Goal: Task Accomplishment & Management: Use online tool/utility

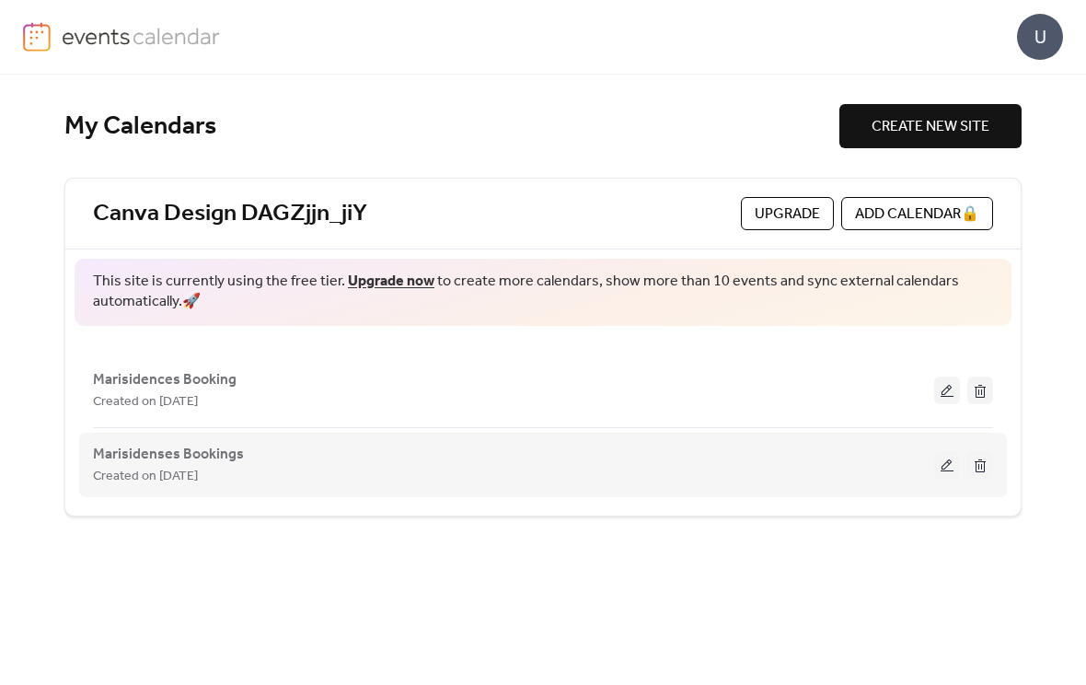
click at [990, 467] on button at bounding box center [980, 465] width 26 height 28
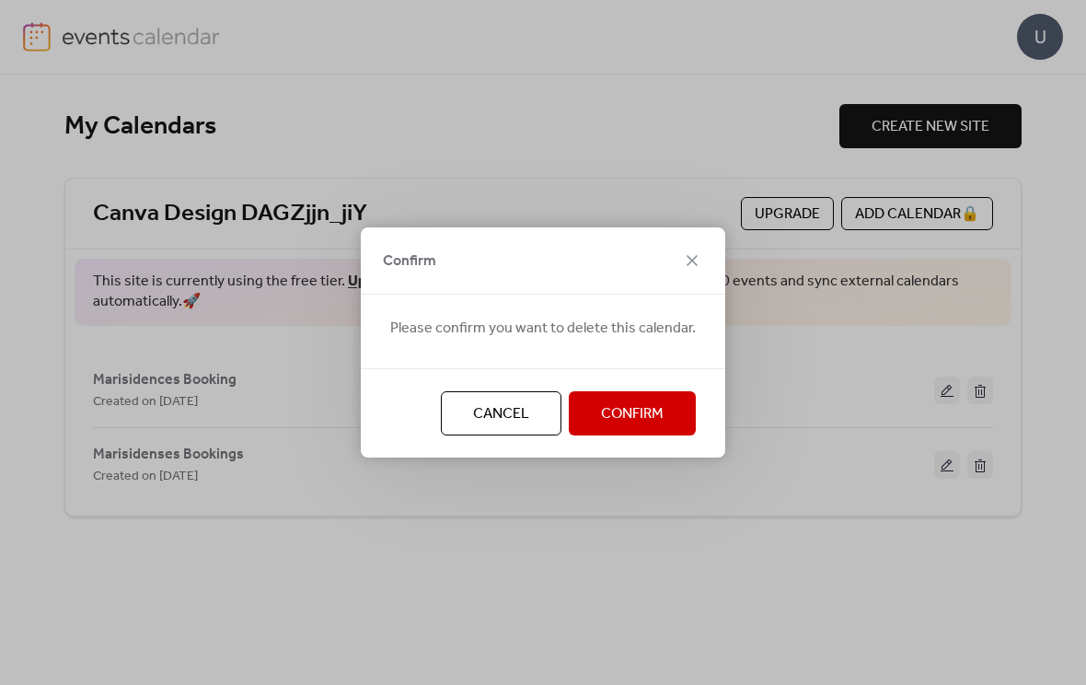
click at [660, 411] on span "Confirm" at bounding box center [632, 414] width 63 height 22
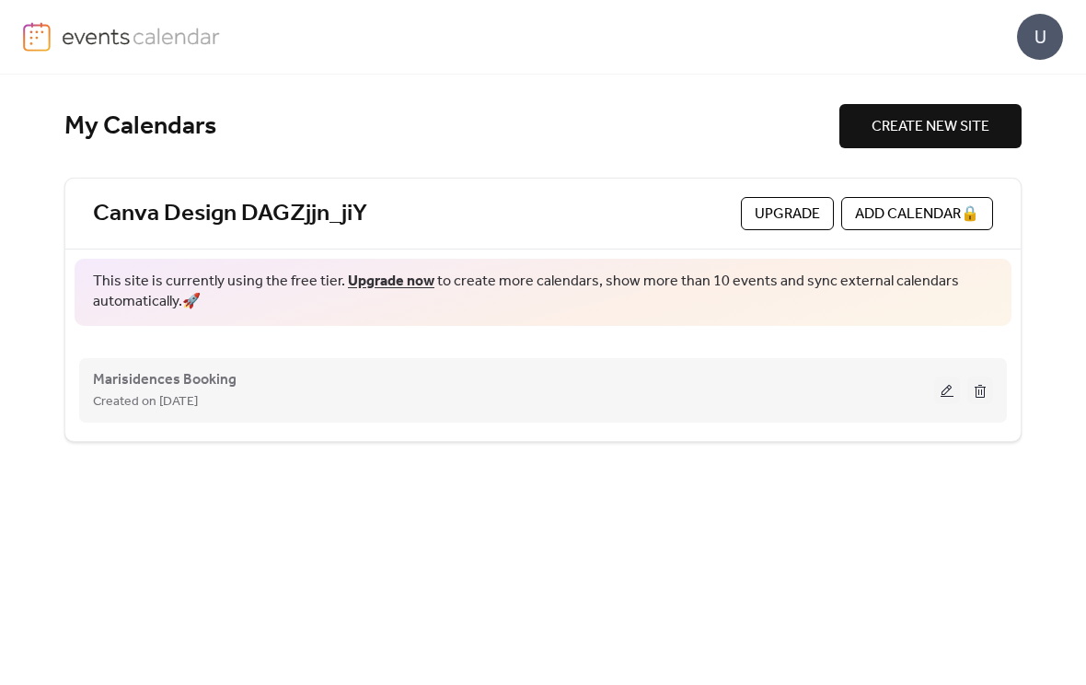
click at [688, 400] on div "Created on [DATE]" at bounding box center [513, 401] width 841 height 22
click at [945, 399] on button at bounding box center [947, 390] width 26 height 28
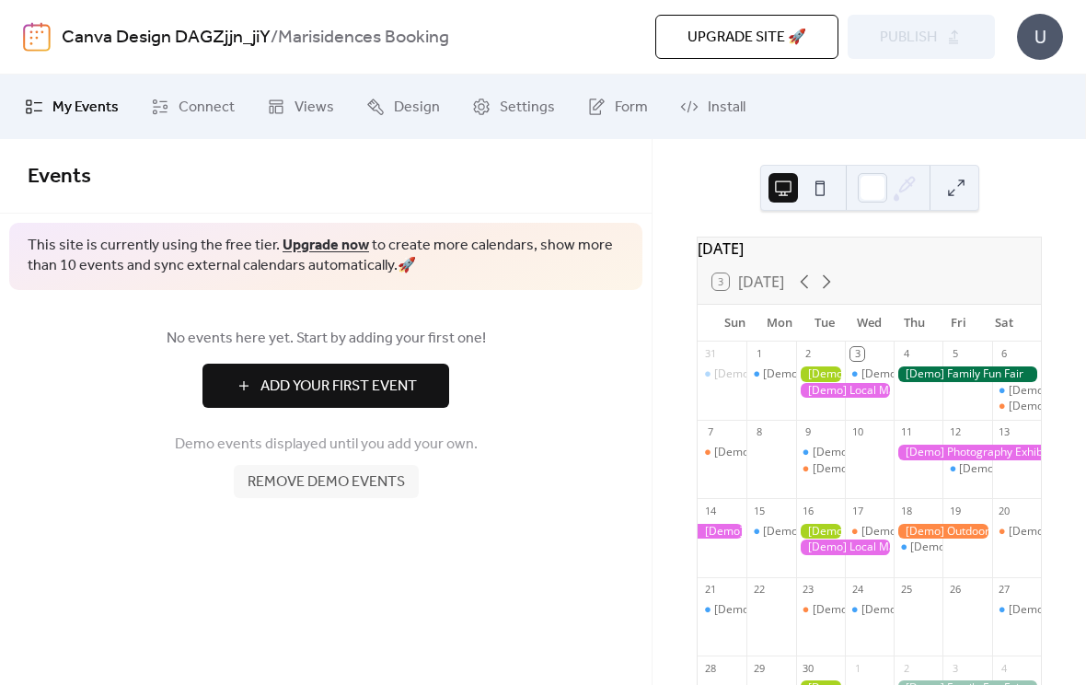
click at [819, 194] on button at bounding box center [819, 187] width 29 height 29
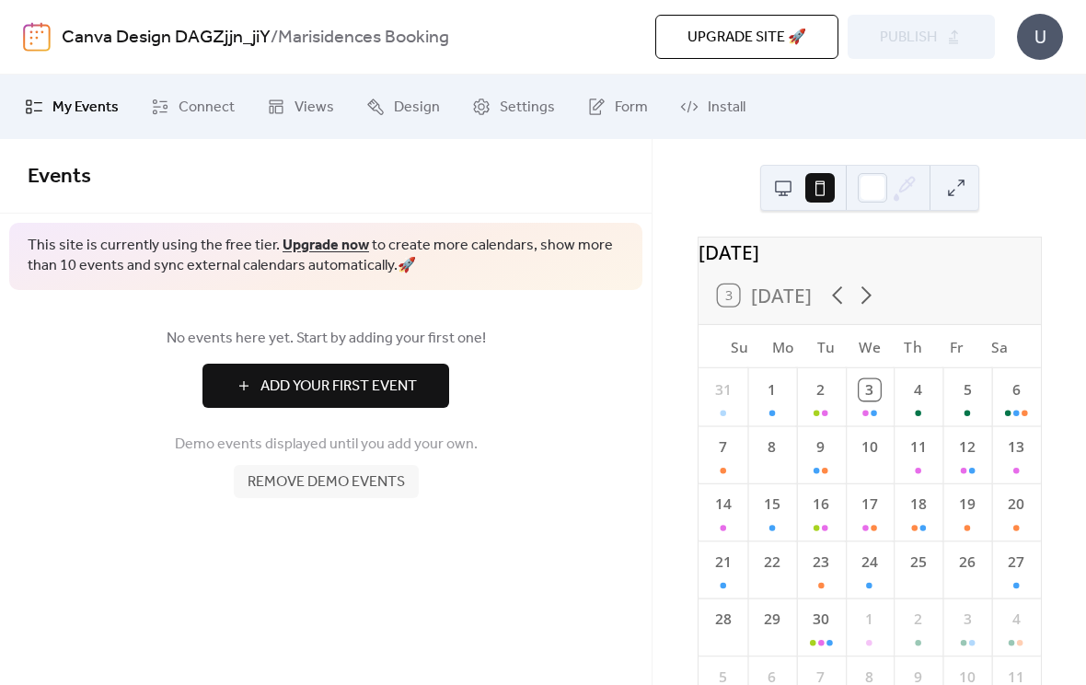
click at [783, 186] on button at bounding box center [782, 187] width 29 height 29
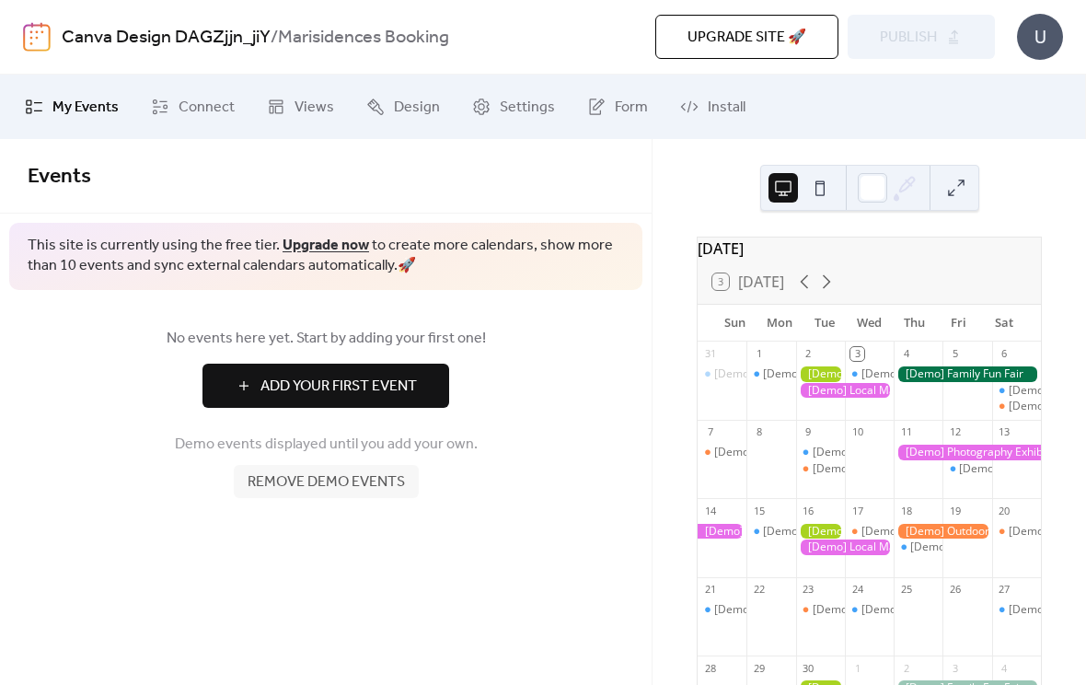
click at [405, 387] on span "Add Your First Event" at bounding box center [338, 386] width 156 height 22
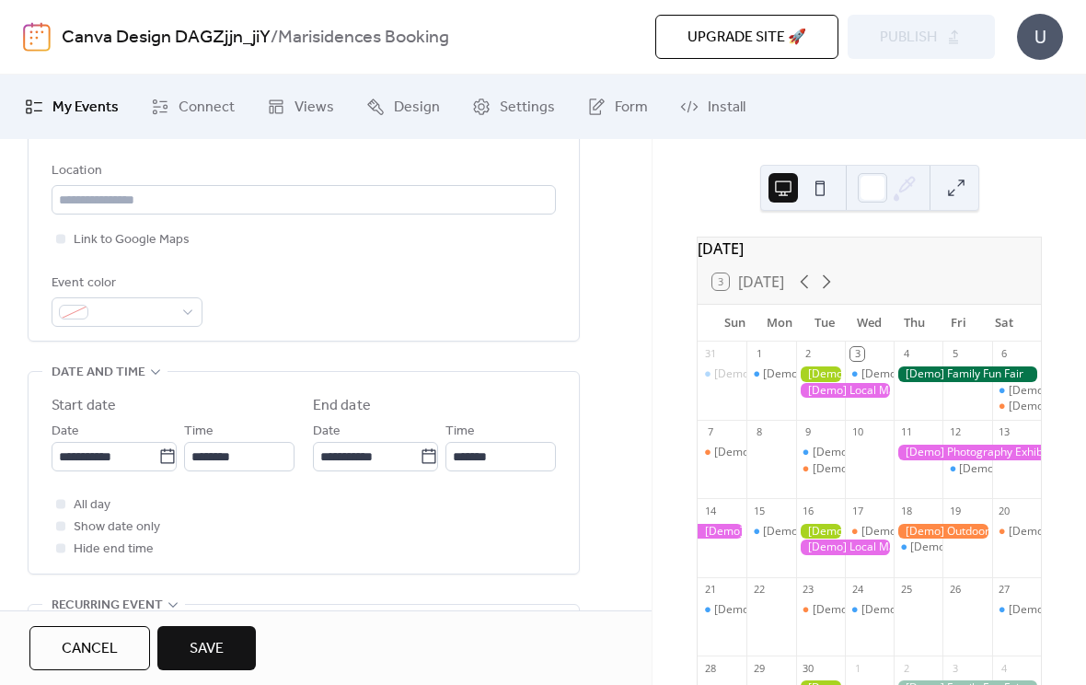
scroll to position [411, 0]
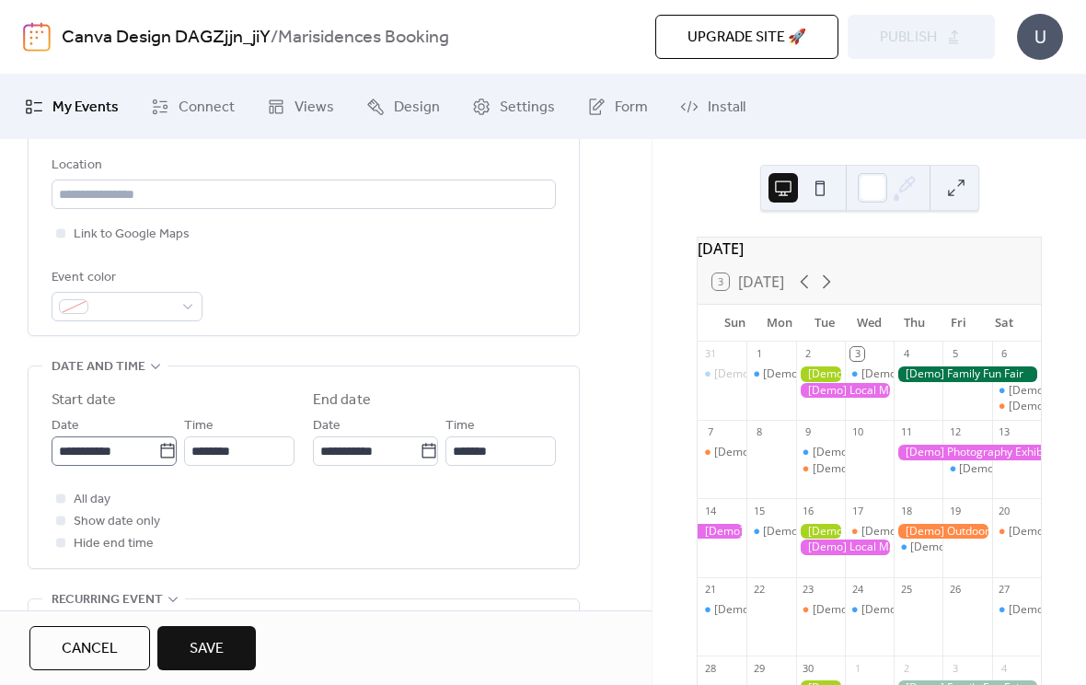
type input "******"
click at [73, 466] on input "**********" at bounding box center [105, 450] width 107 height 29
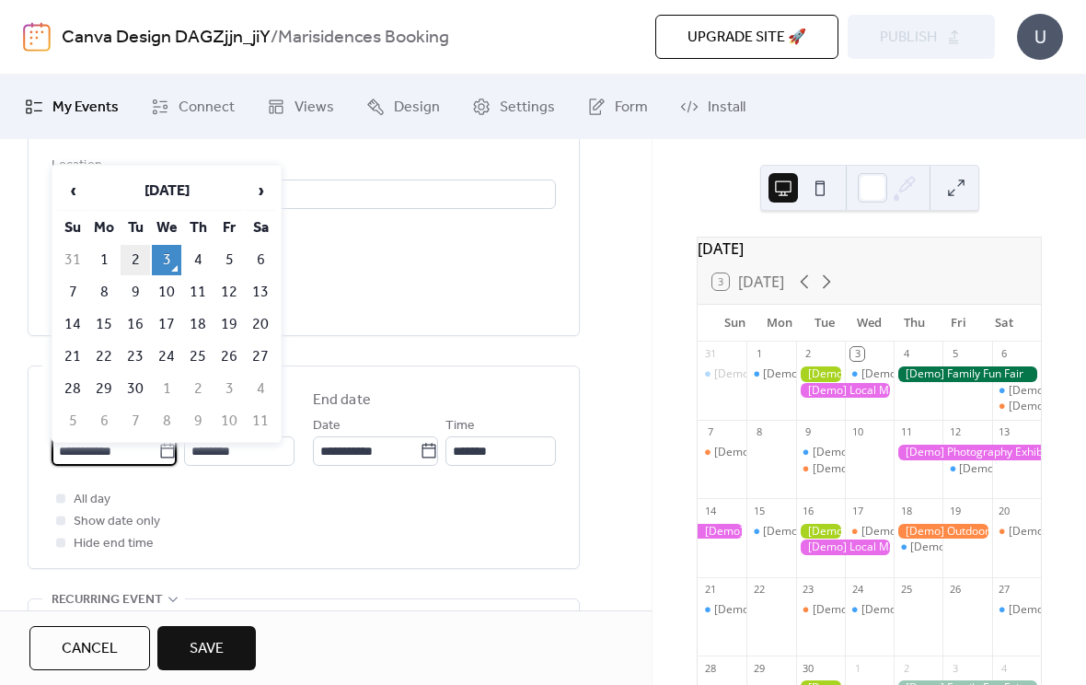
click at [139, 269] on td "2" at bounding box center [135, 260] width 29 height 30
type input "**********"
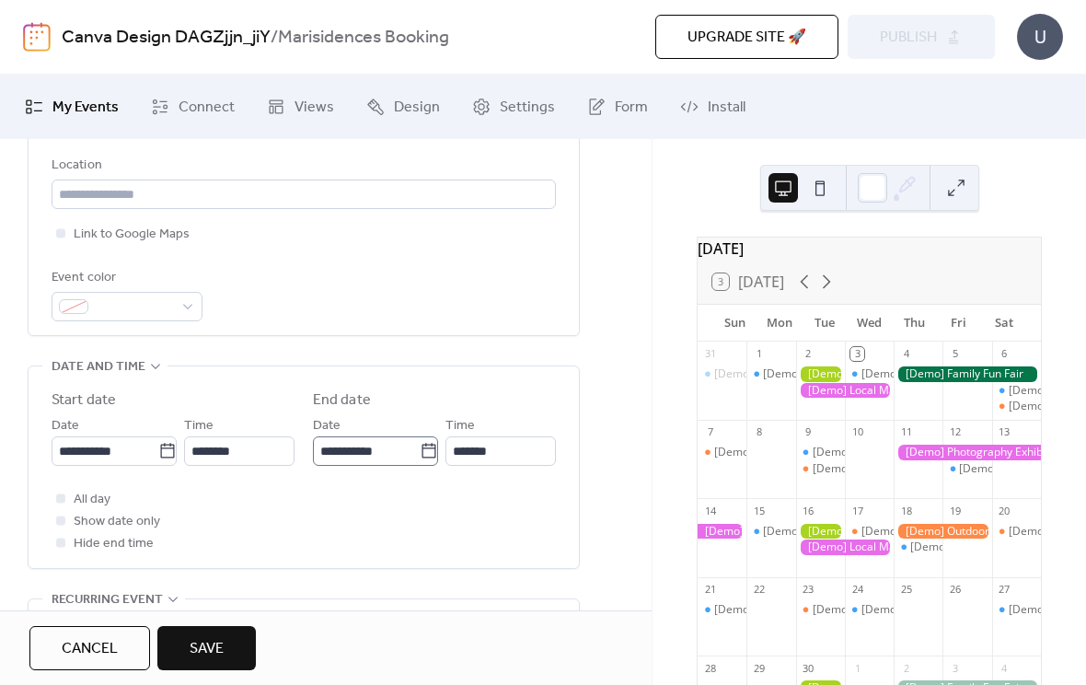
click at [420, 460] on icon at bounding box center [429, 451] width 18 height 18
click at [416, 466] on input "**********" at bounding box center [366, 450] width 107 height 29
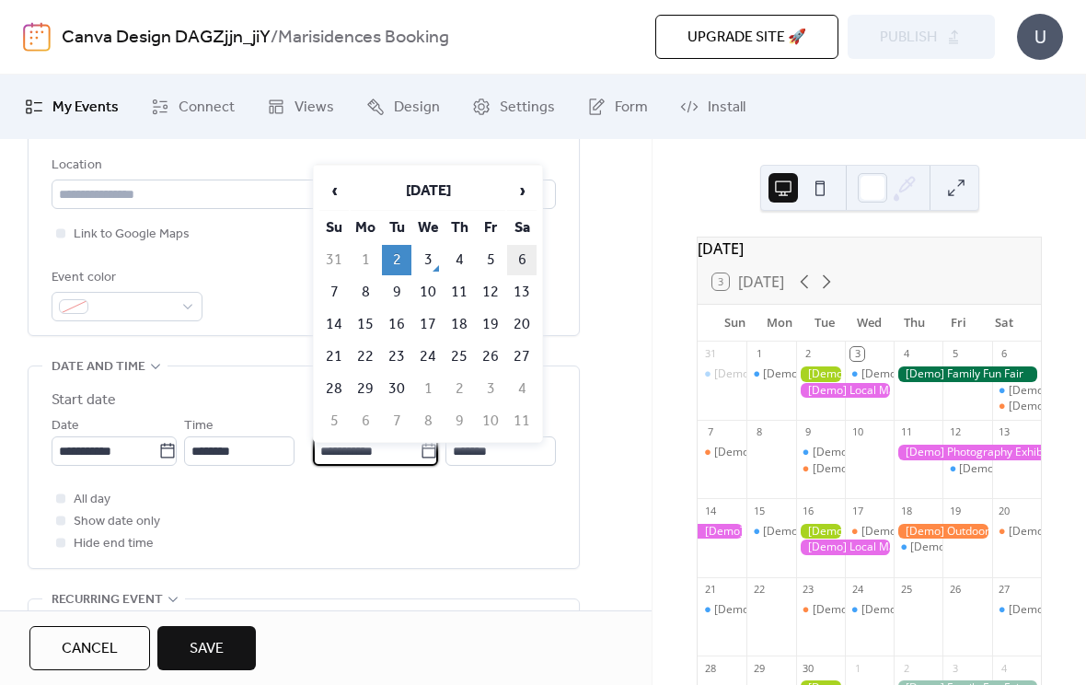
click at [521, 263] on td "6" at bounding box center [521, 260] width 29 height 30
type input "**********"
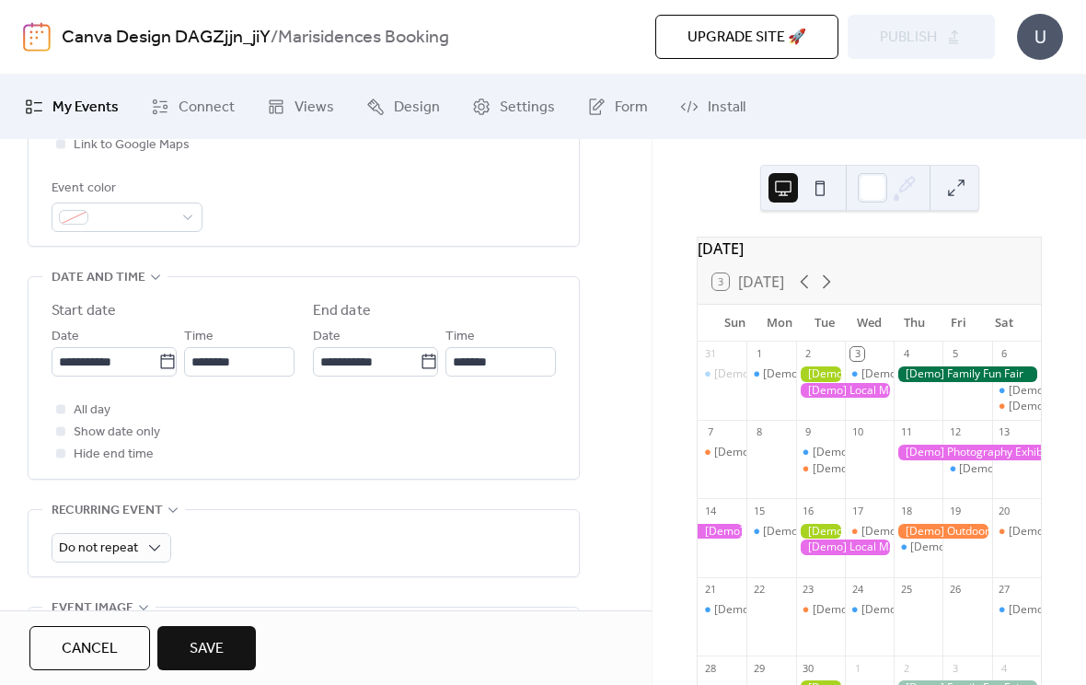
scroll to position [503, 0]
click at [66, 415] on div at bounding box center [61, 406] width 18 height 18
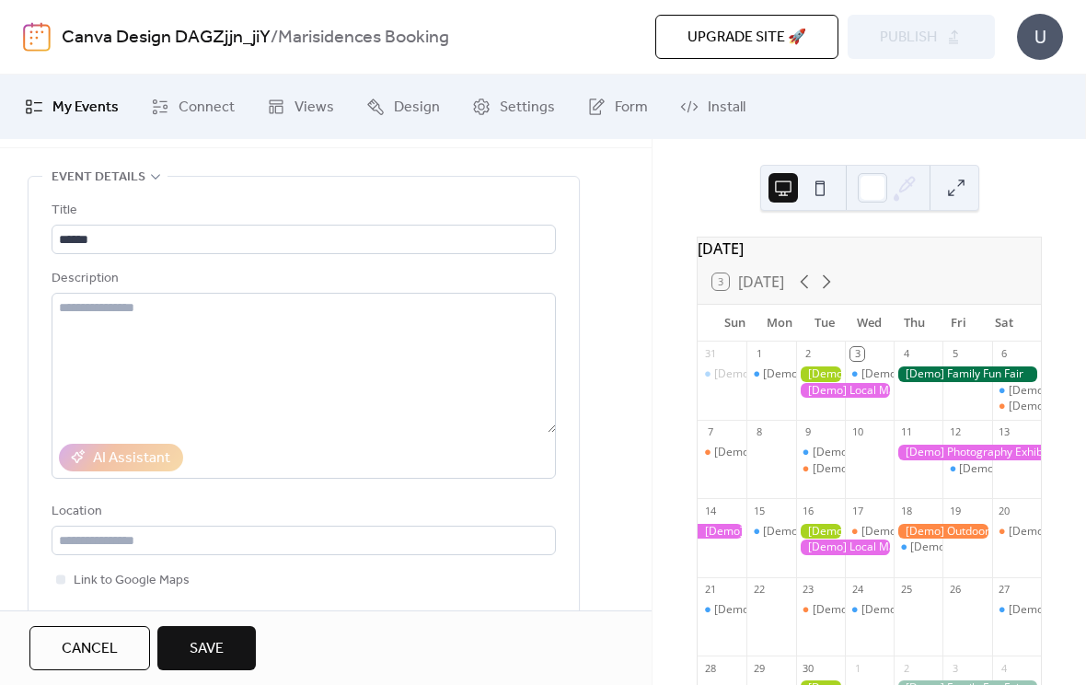
scroll to position [84, 0]
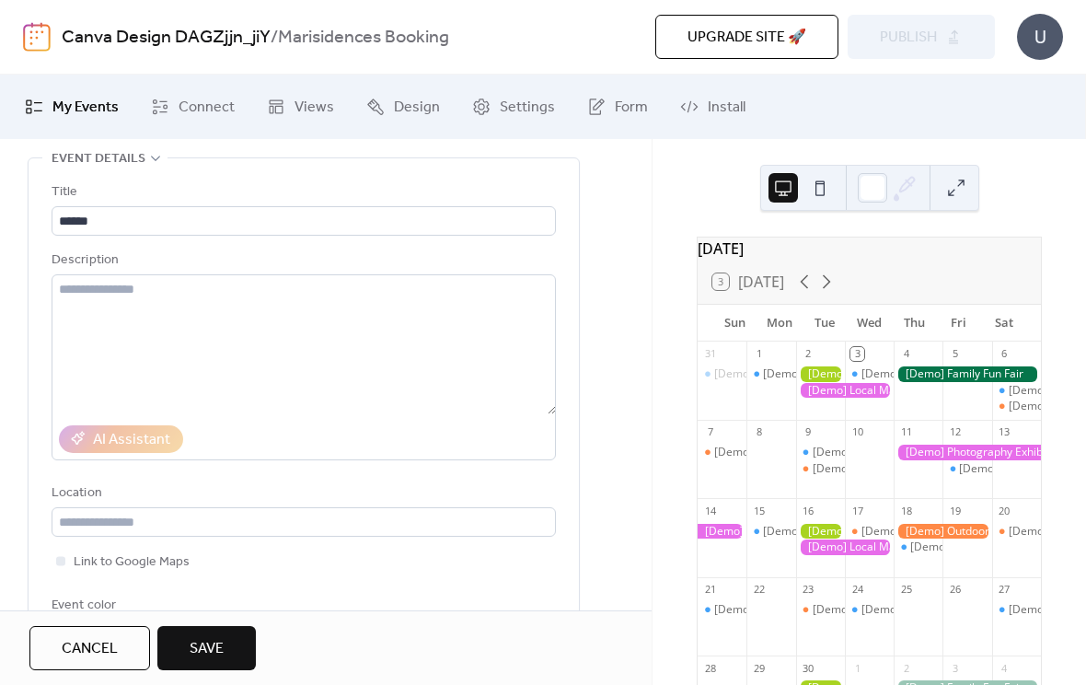
click at [221, 653] on span "Save" at bounding box center [207, 649] width 34 height 22
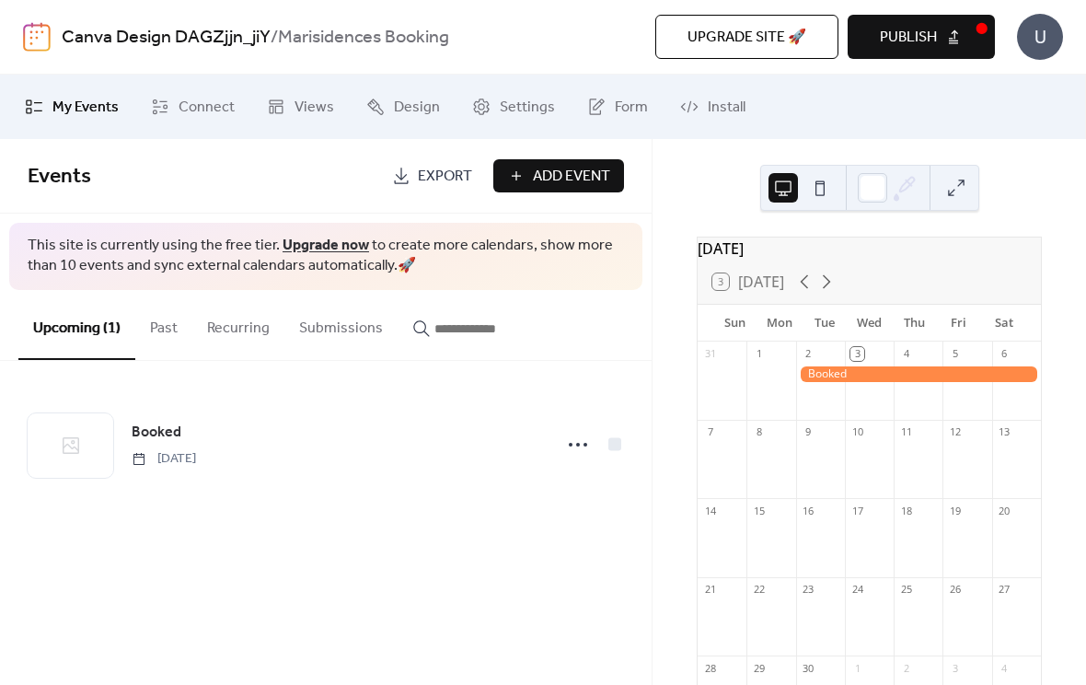
click at [580, 180] on span "Add Event" at bounding box center [571, 177] width 77 height 22
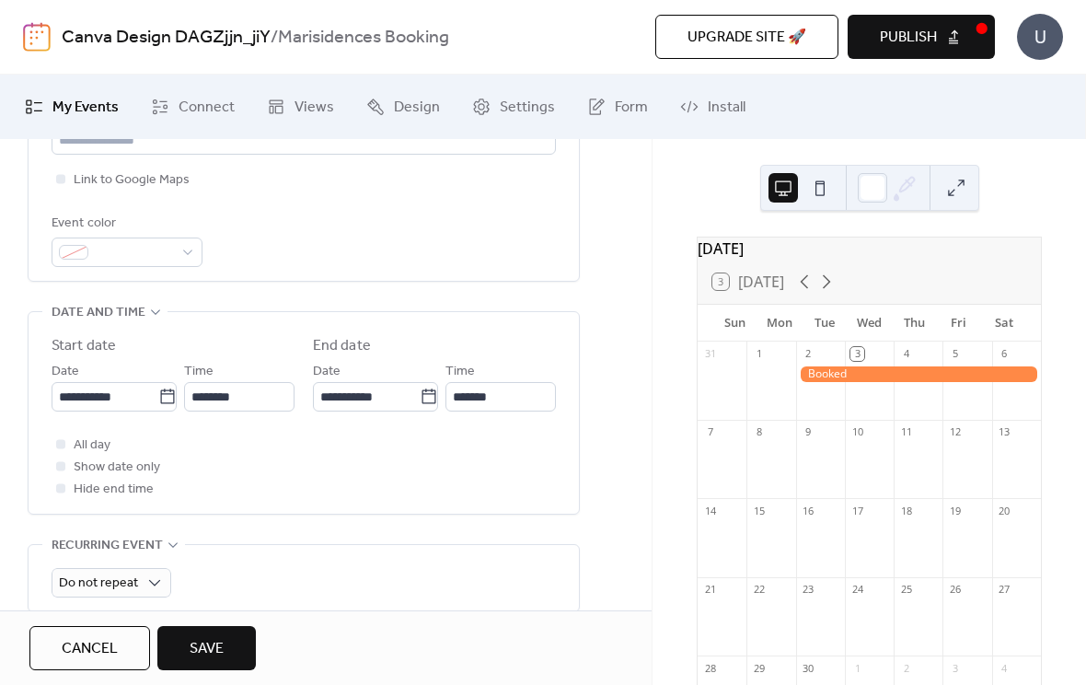
scroll to position [468, 0]
type input "******"
click at [160, 403] on icon at bounding box center [167, 394] width 18 height 18
click at [158, 405] on input "**********" at bounding box center [105, 393] width 107 height 29
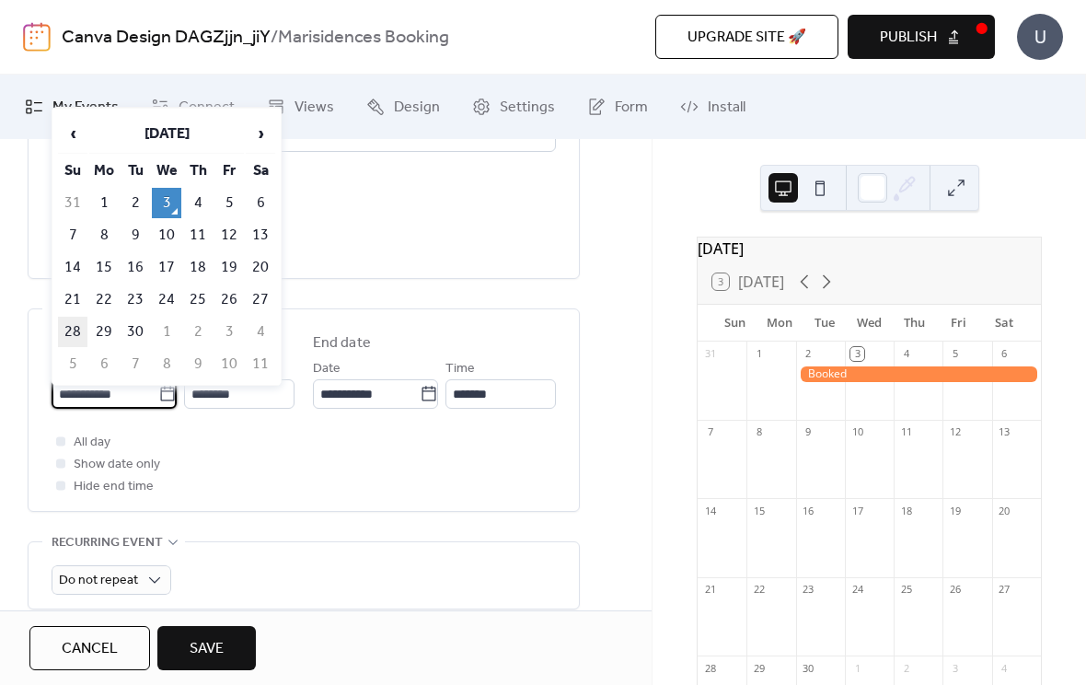
click at [78, 337] on td "28" at bounding box center [72, 331] width 29 height 30
type input "**********"
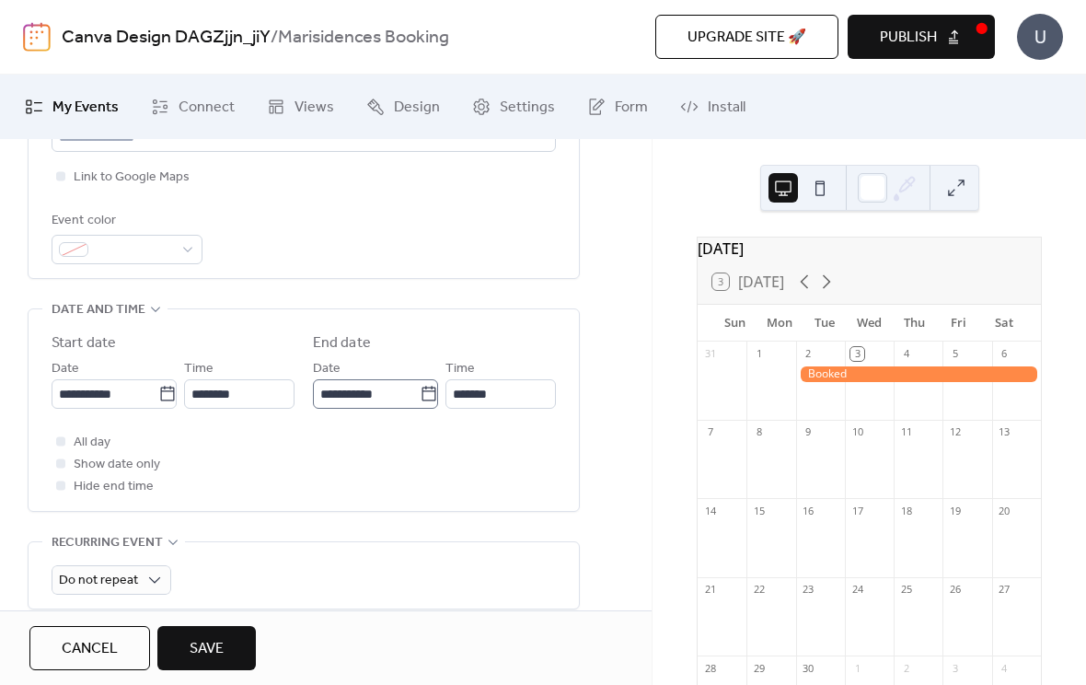
click at [420, 403] on icon at bounding box center [429, 394] width 18 height 18
click at [420, 409] on input "**********" at bounding box center [366, 393] width 107 height 29
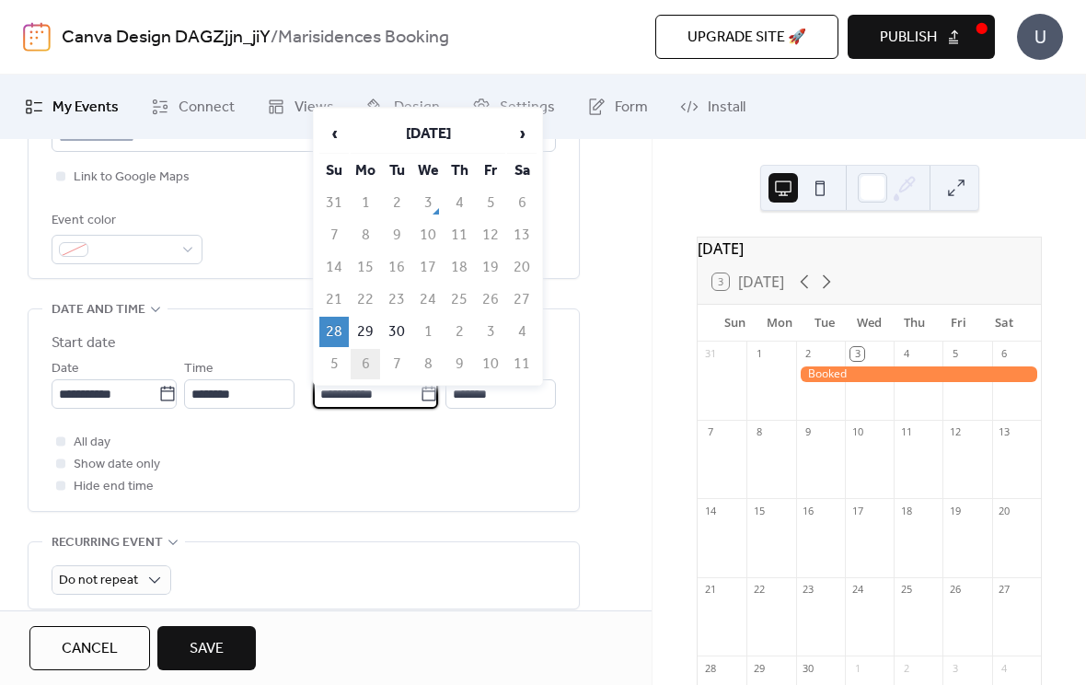
click at [361, 363] on td "6" at bounding box center [365, 364] width 29 height 30
type input "**********"
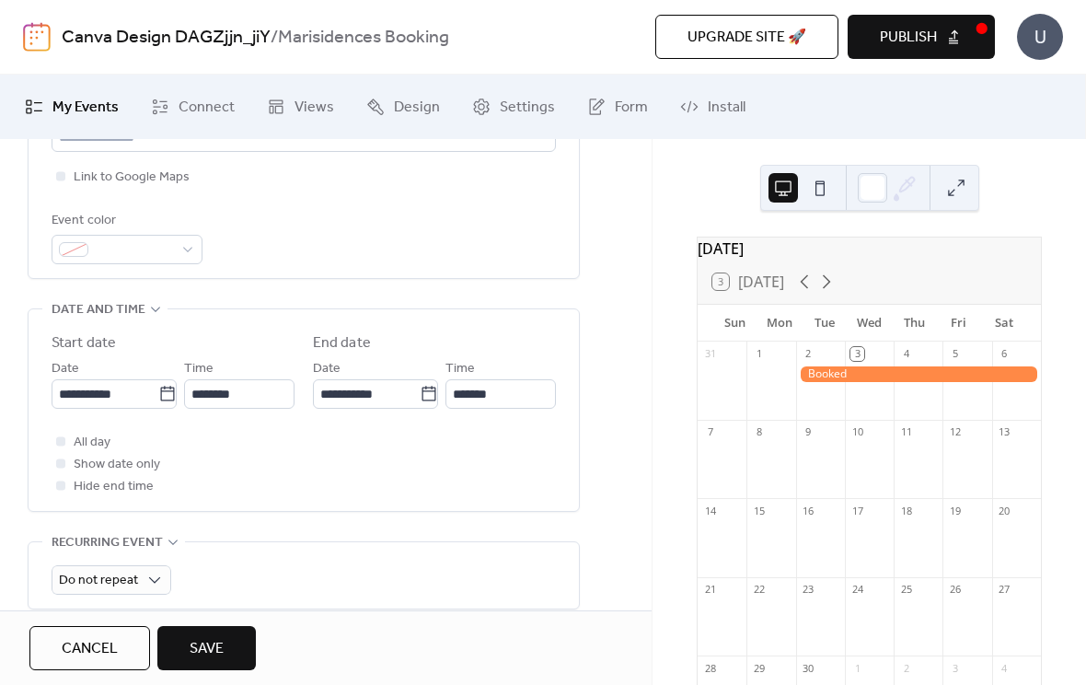
click at [225, 646] on button "Save" at bounding box center [206, 648] width 98 height 44
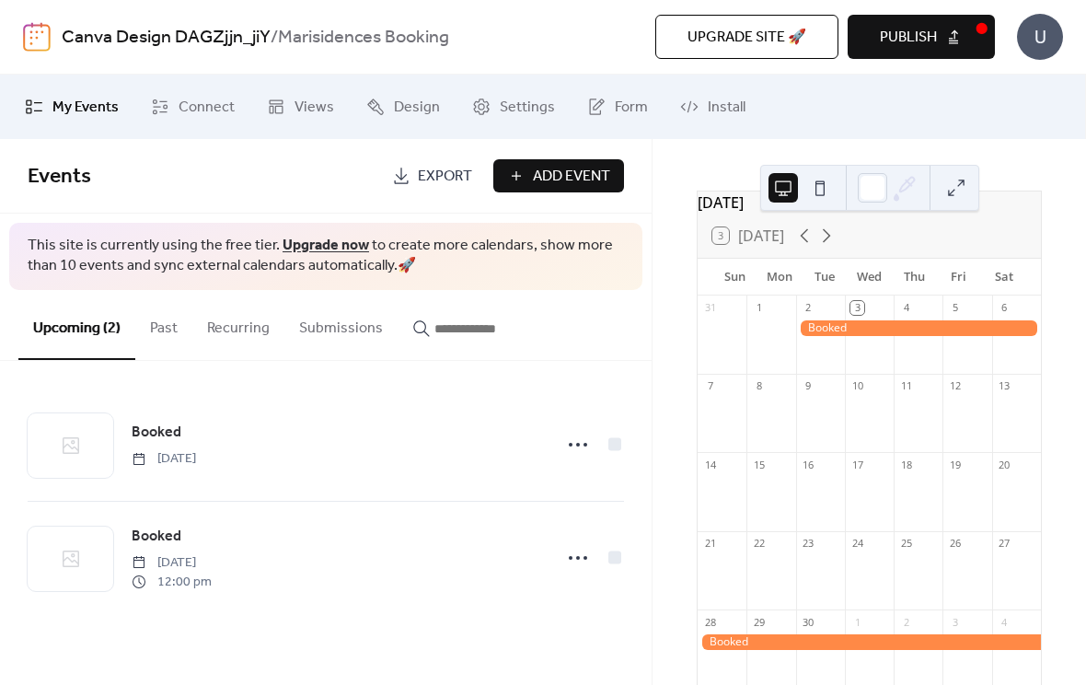
scroll to position [39, 0]
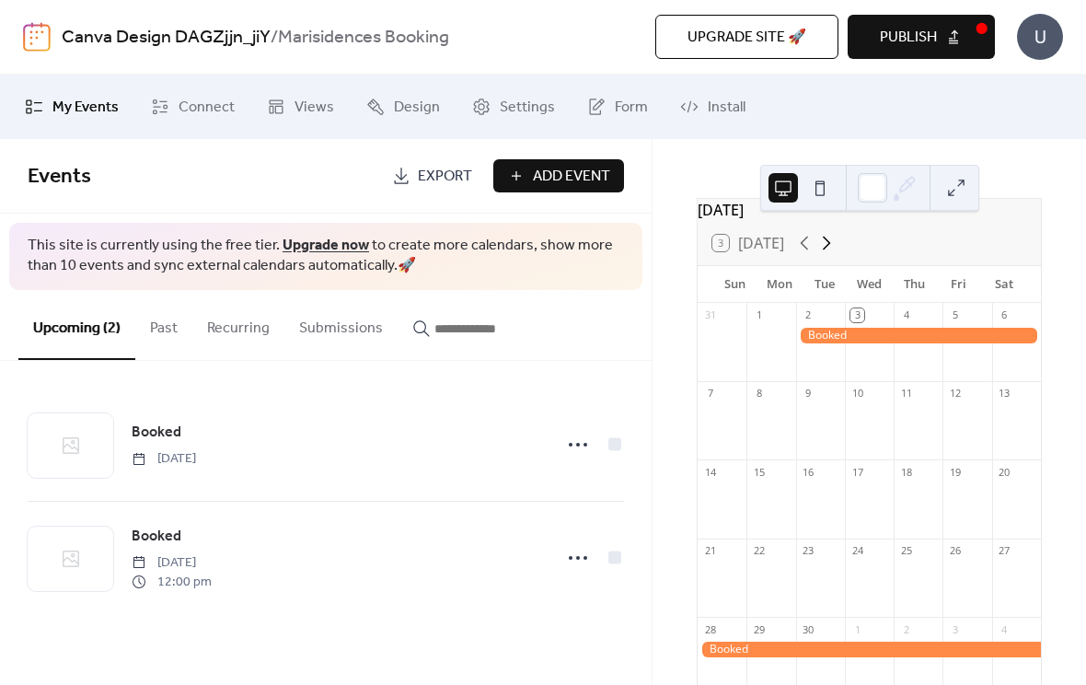
click at [829, 250] on icon at bounding box center [827, 243] width 8 height 14
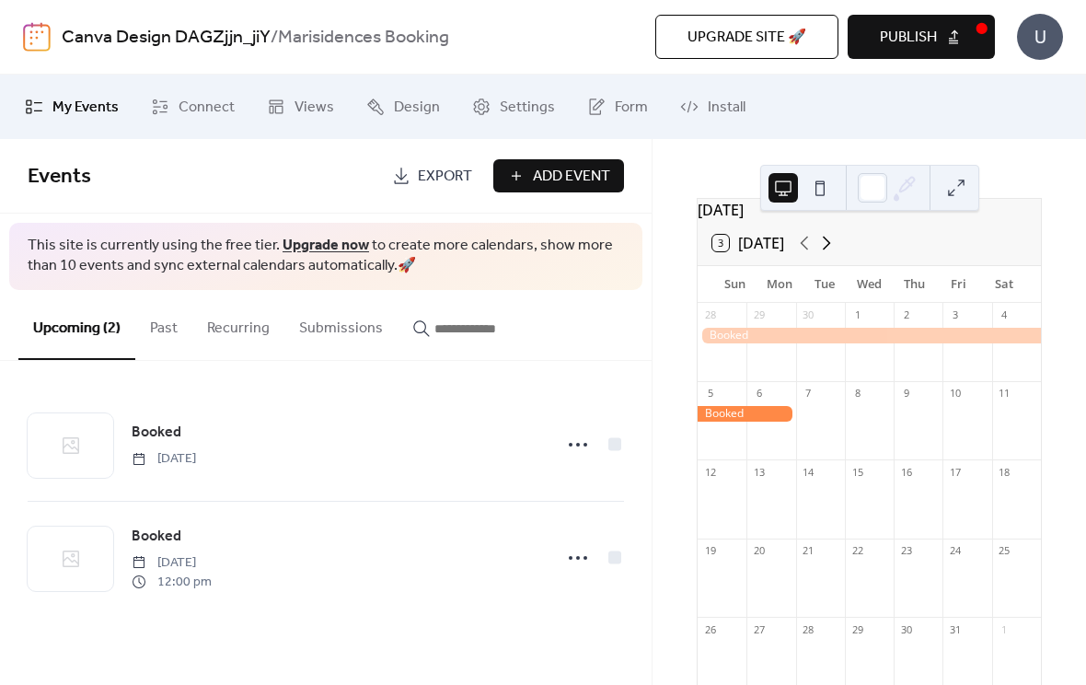
click at [831, 254] on icon at bounding box center [826, 243] width 22 height 22
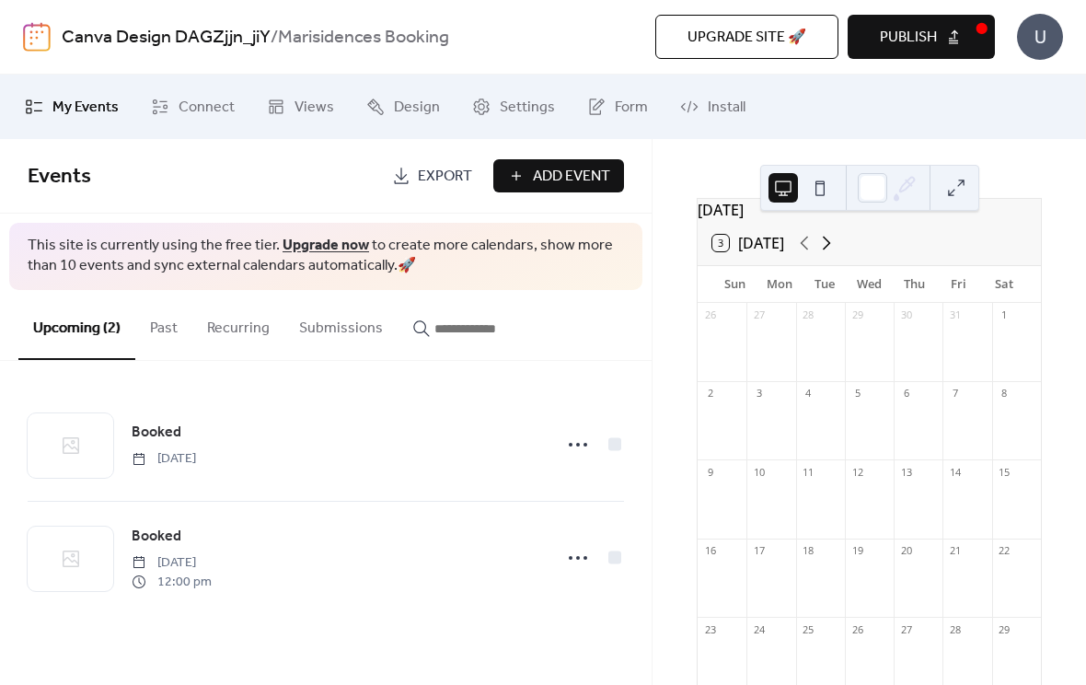
click at [833, 254] on icon at bounding box center [826, 243] width 22 height 22
click at [830, 254] on icon at bounding box center [826, 243] width 22 height 22
click at [960, 504] on div at bounding box center [966, 508] width 49 height 47
click at [567, 170] on span "Add Event" at bounding box center [571, 177] width 77 height 22
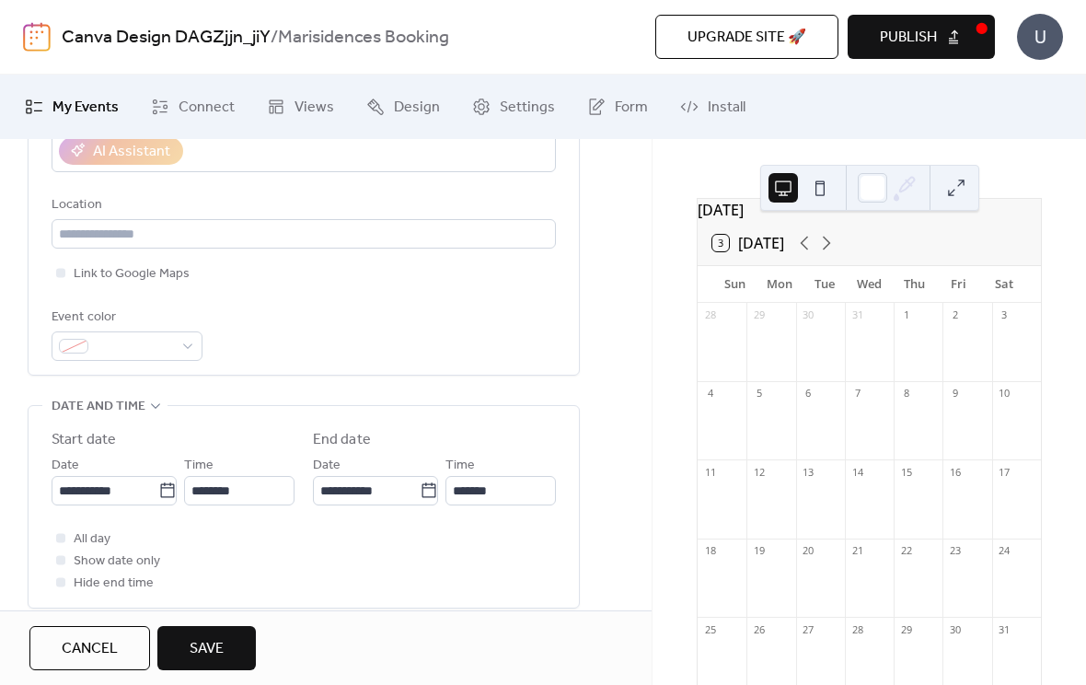
scroll to position [403, 0]
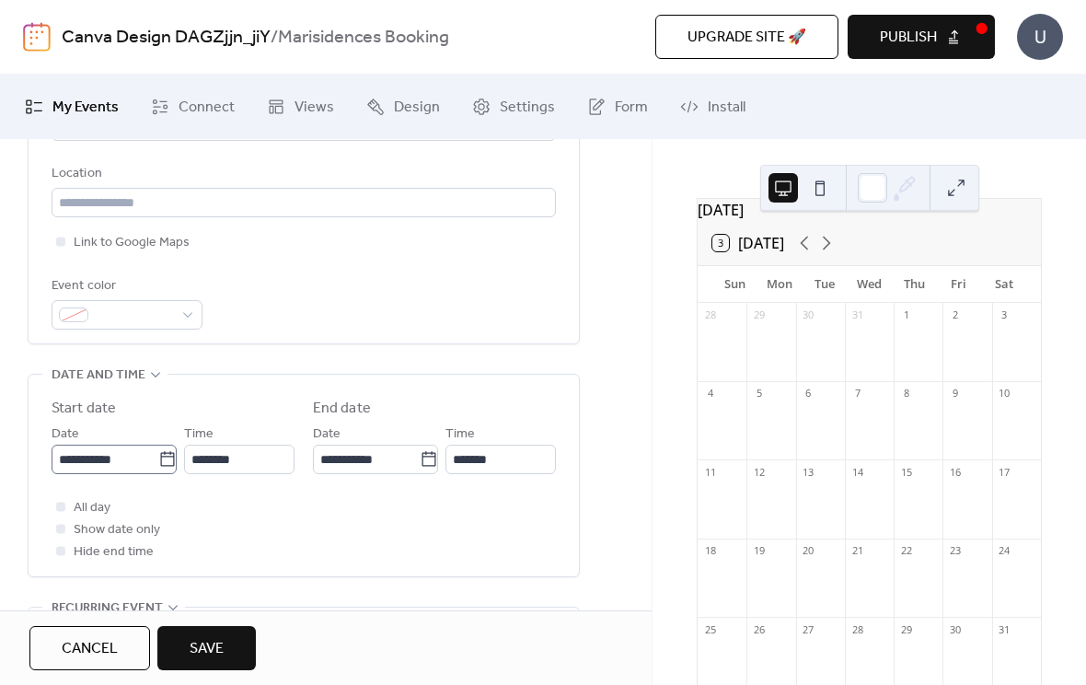
type input "******"
click at [76, 474] on input "**********" at bounding box center [105, 458] width 107 height 29
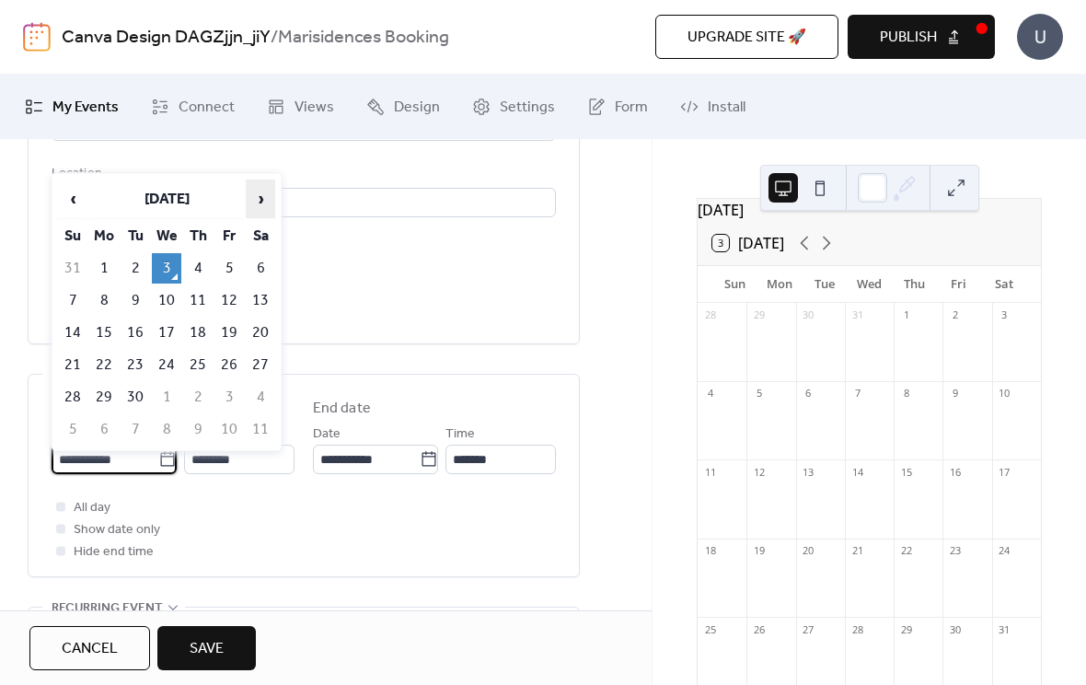
click at [253, 201] on span "›" at bounding box center [261, 198] width 28 height 37
click at [265, 205] on span "›" at bounding box center [261, 198] width 28 height 37
click at [267, 202] on span "›" at bounding box center [261, 198] width 28 height 37
click at [264, 201] on span "›" at bounding box center [261, 198] width 28 height 37
click at [231, 323] on td "16" at bounding box center [228, 332] width 29 height 30
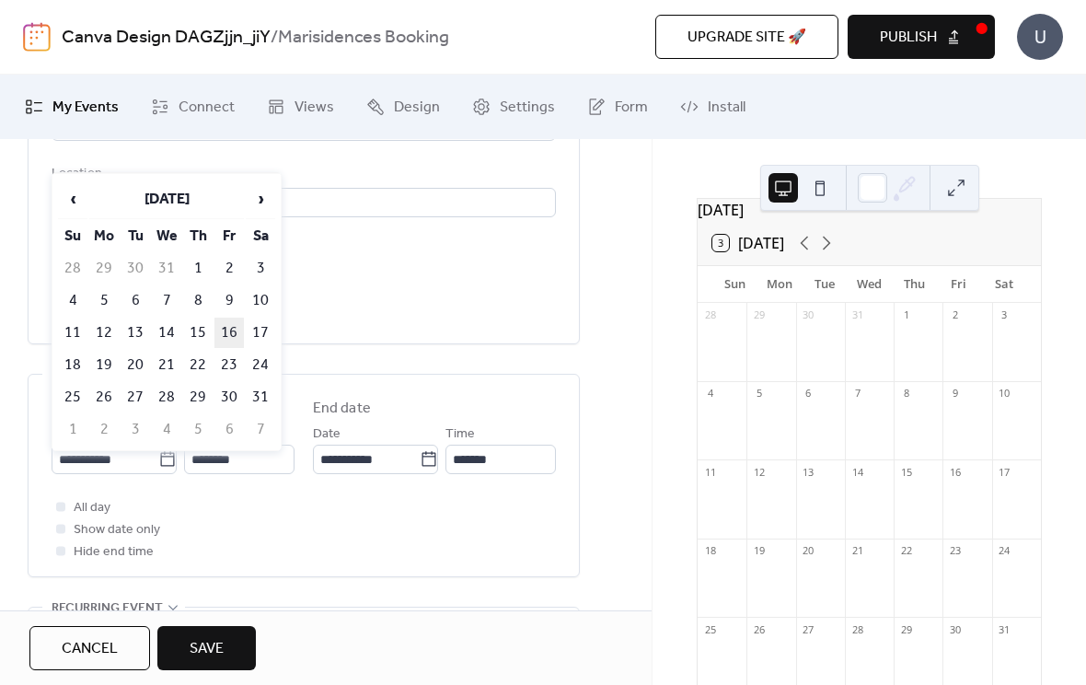
type input "**********"
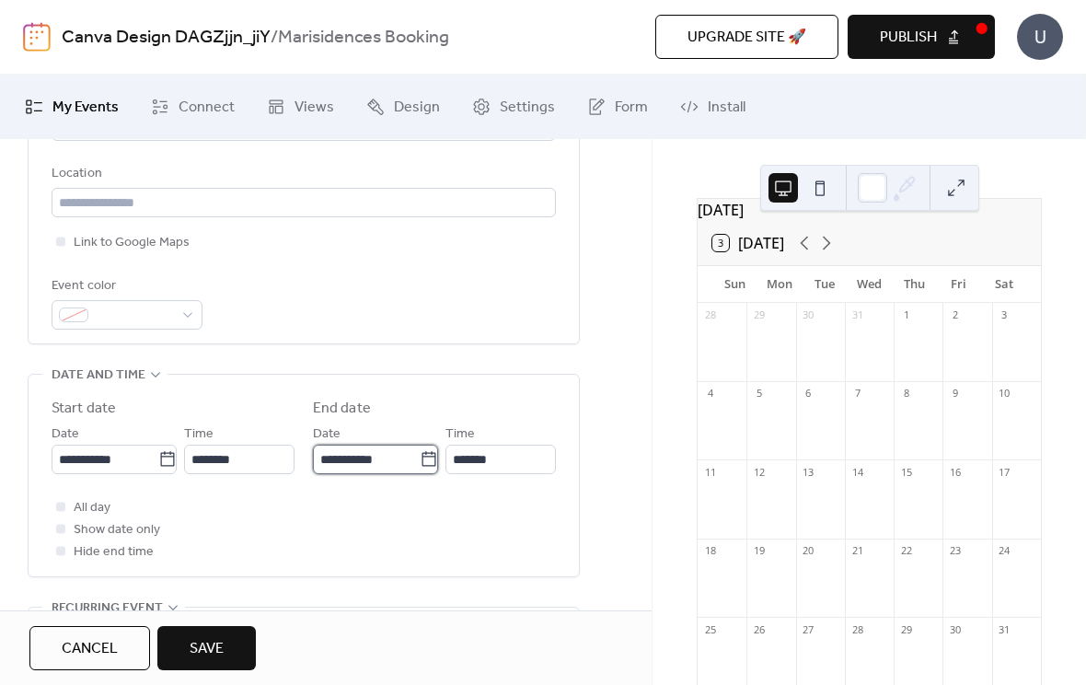
click at [343, 468] on input "**********" at bounding box center [366, 458] width 107 height 29
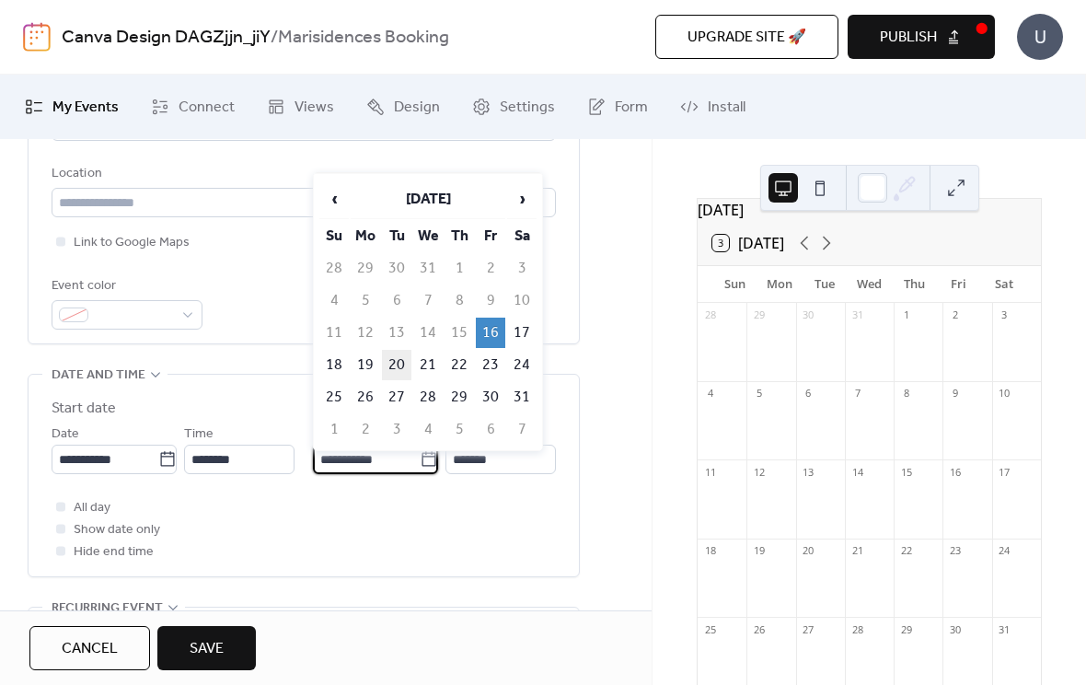
click at [403, 363] on td "20" at bounding box center [396, 365] width 29 height 30
type input "**********"
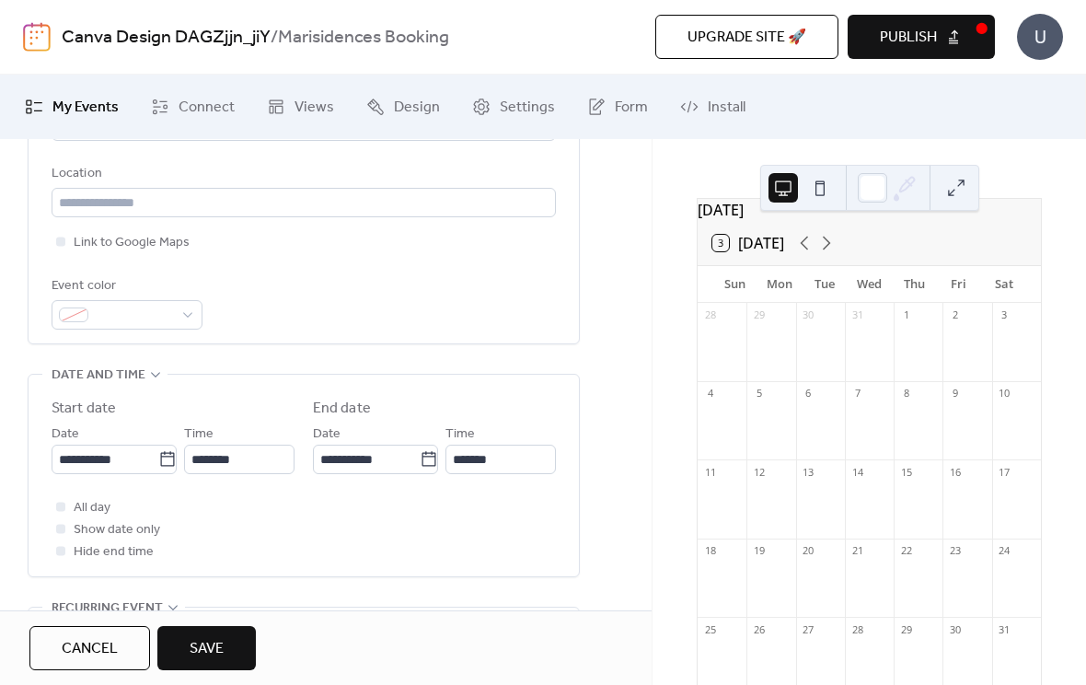
click at [204, 651] on span "Save" at bounding box center [207, 649] width 34 height 22
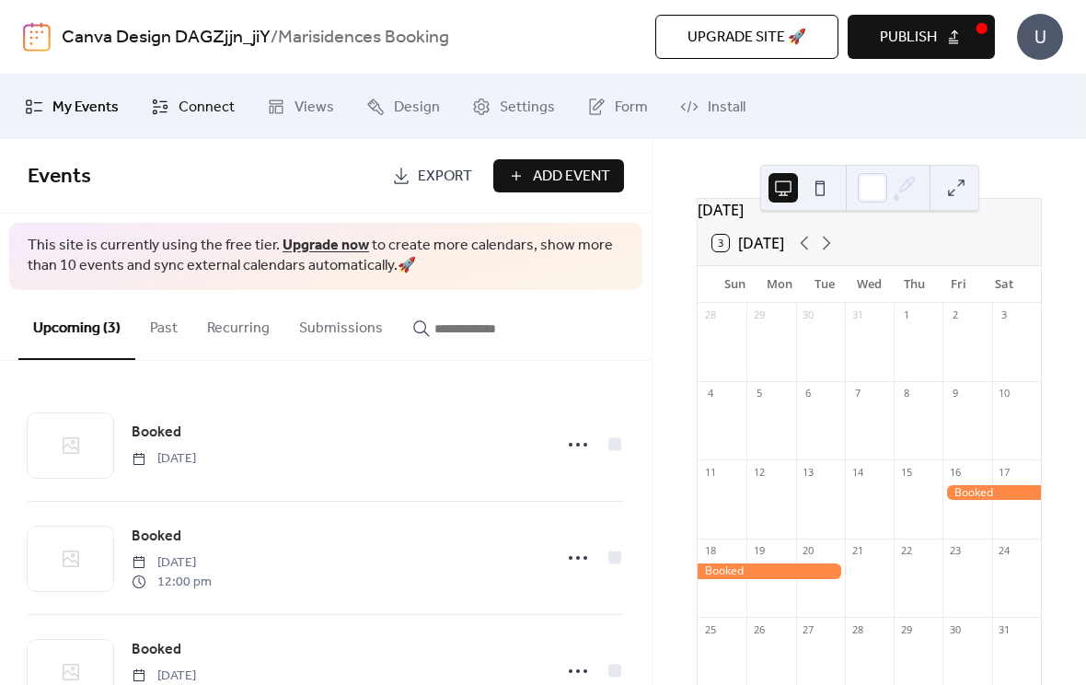
click at [184, 119] on span "Connect" at bounding box center [206, 108] width 56 height 22
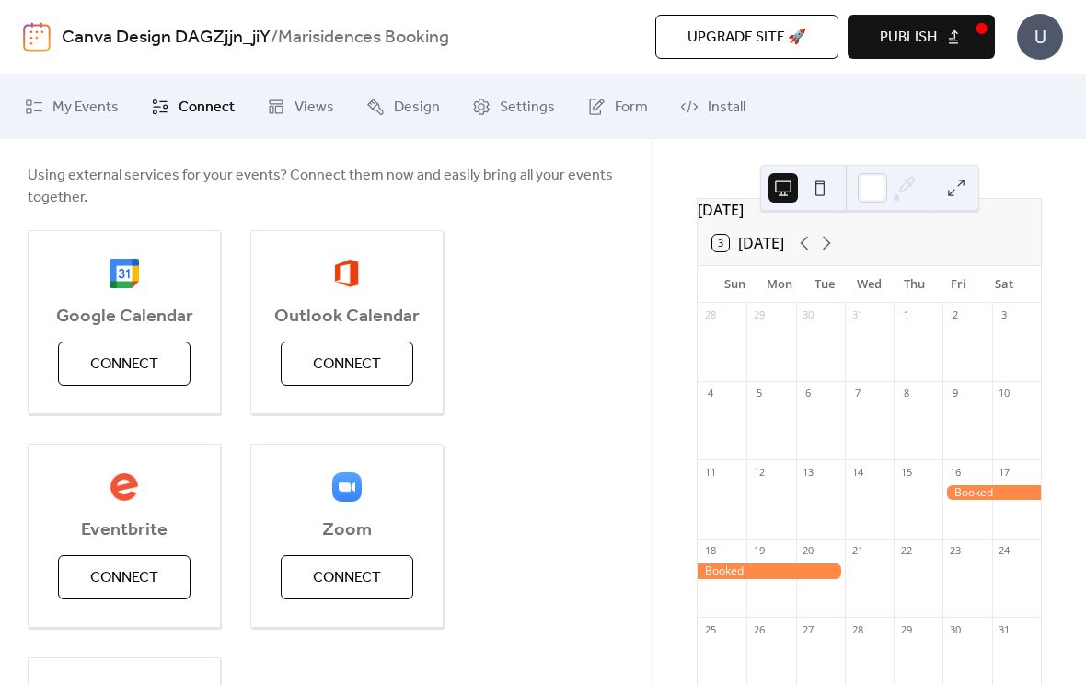
scroll to position [170, 0]
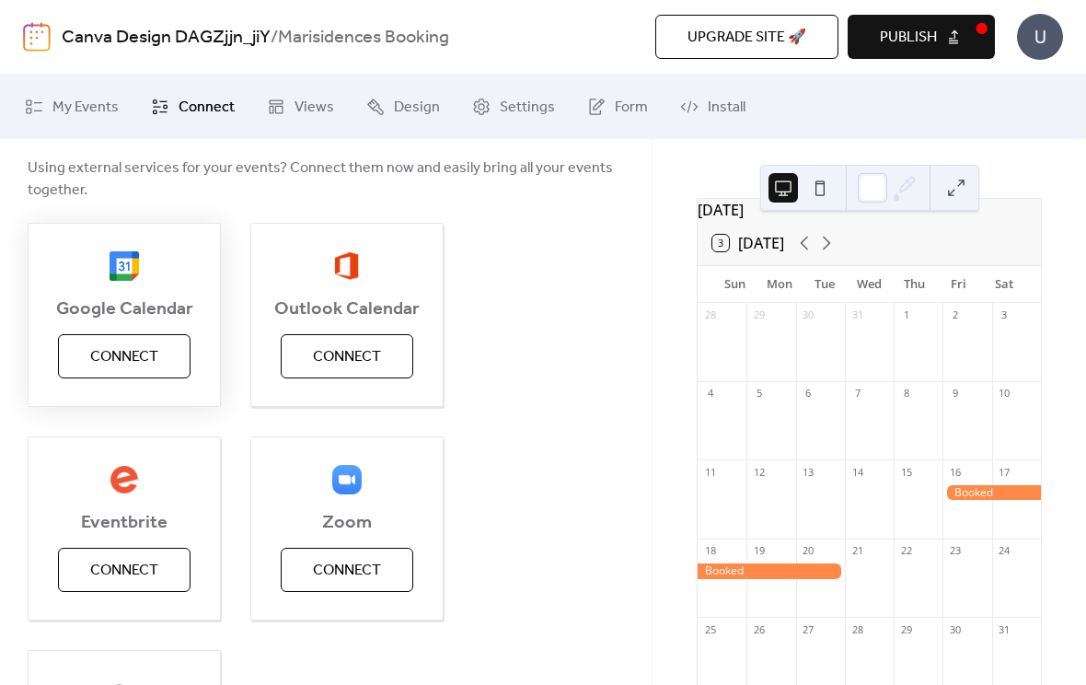
click at [122, 355] on span "Connect" at bounding box center [124, 357] width 68 height 22
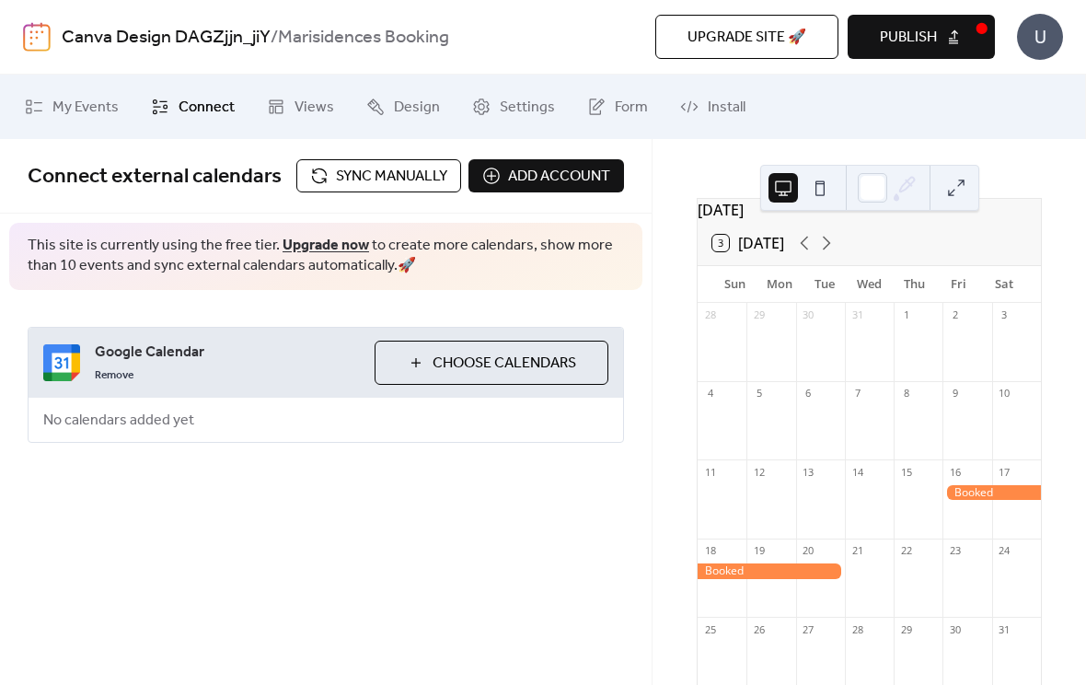
scroll to position [0, 0]
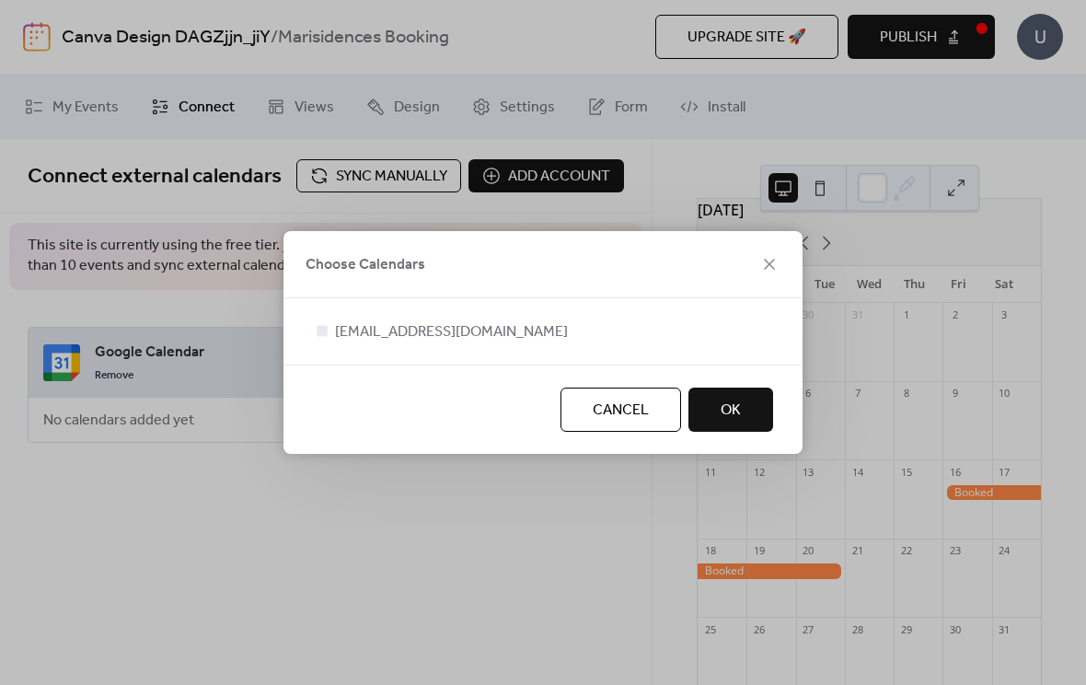
click at [741, 415] on span "OK" at bounding box center [730, 410] width 20 height 22
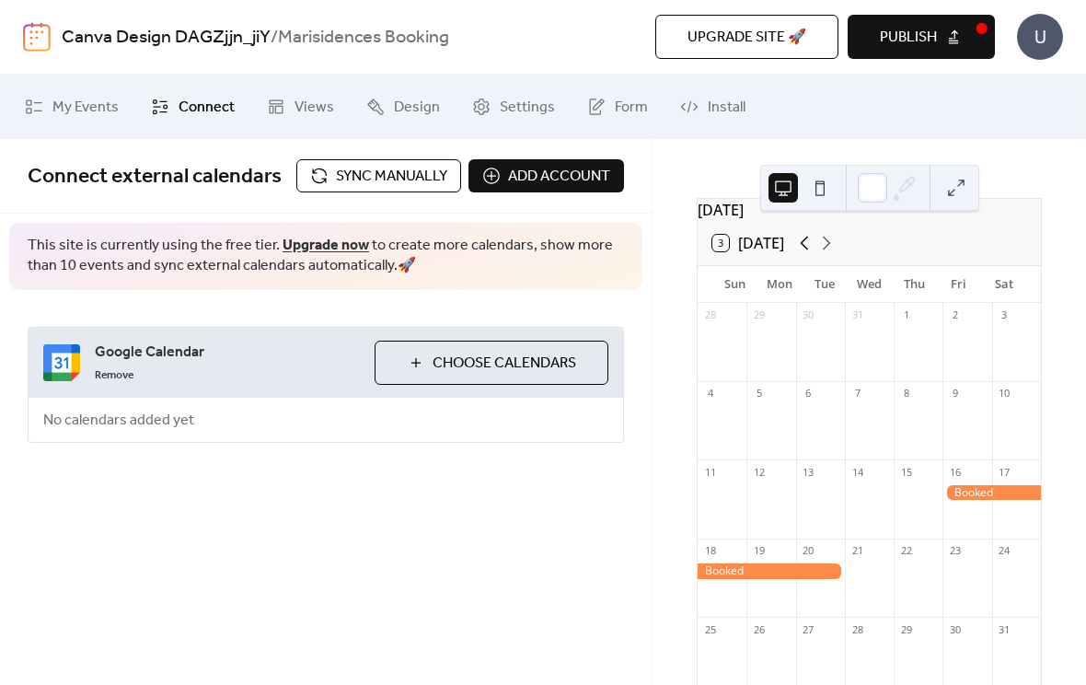
click at [797, 251] on icon at bounding box center [804, 243] width 22 height 22
click at [807, 250] on icon at bounding box center [804, 243] width 8 height 14
click at [806, 250] on icon at bounding box center [804, 243] width 8 height 14
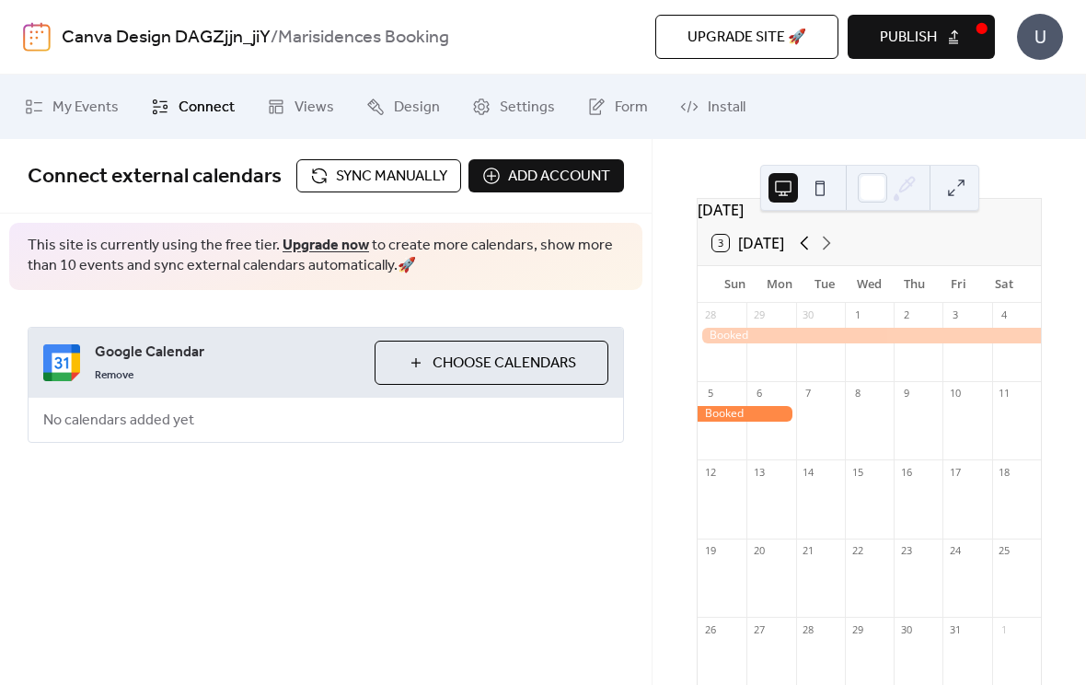
click at [805, 250] on icon at bounding box center [804, 243] width 8 height 14
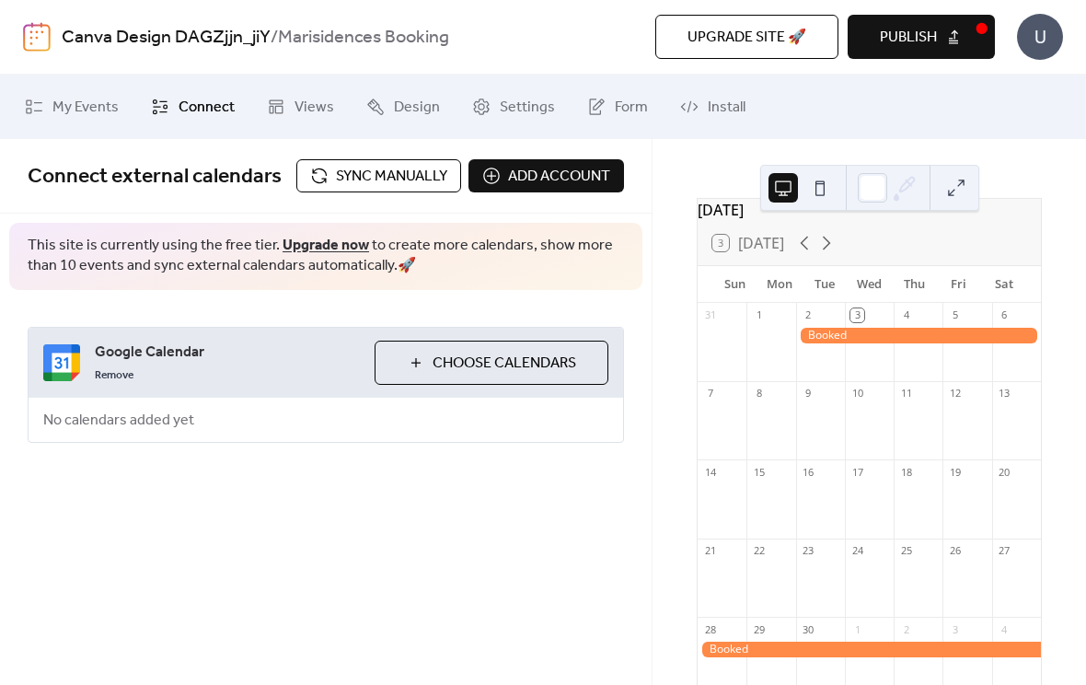
click at [483, 359] on span "Choose Calendars" at bounding box center [504, 363] width 144 height 22
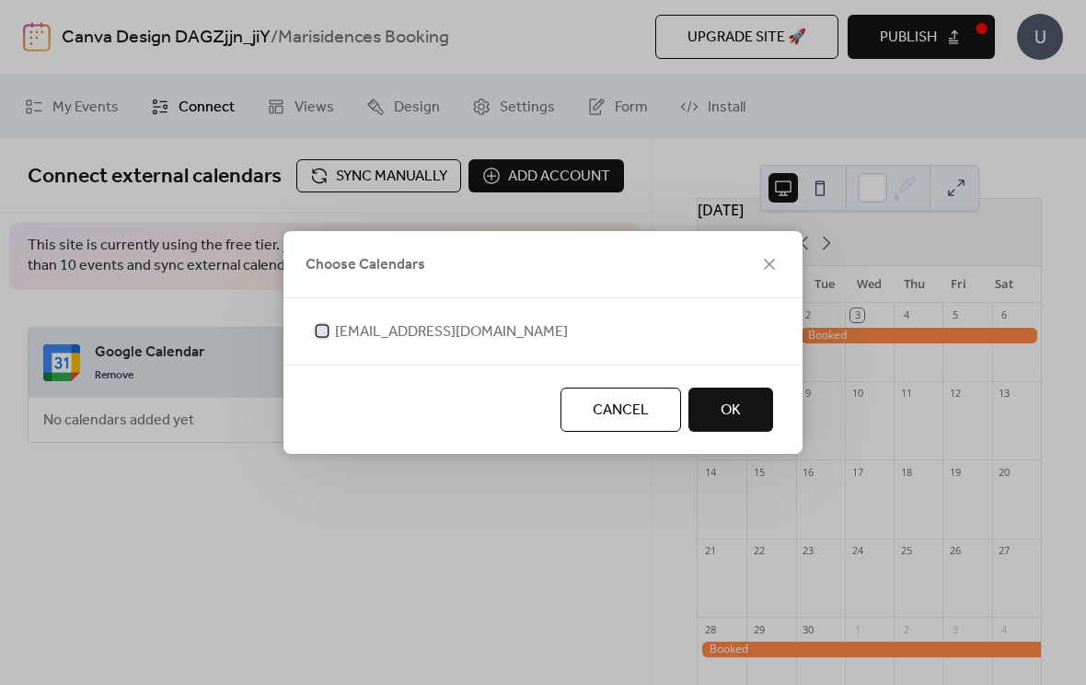
click at [326, 322] on div at bounding box center [322, 330] width 18 height 18
click at [738, 410] on span "OK" at bounding box center [730, 410] width 20 height 22
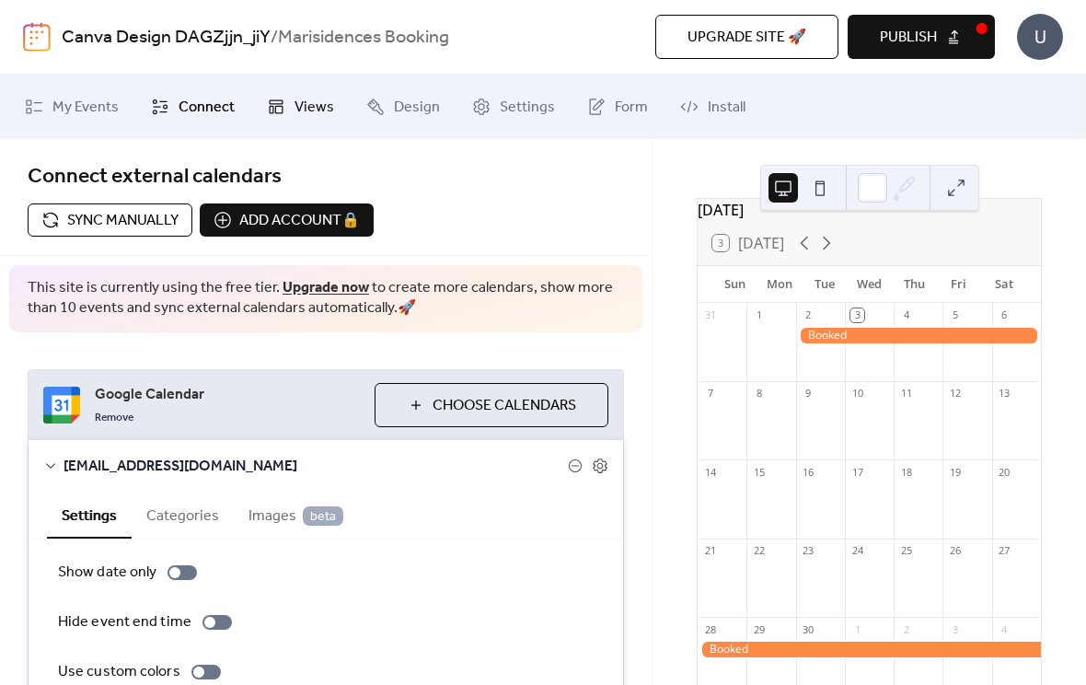
click at [304, 98] on span "Views" at bounding box center [314, 108] width 40 height 22
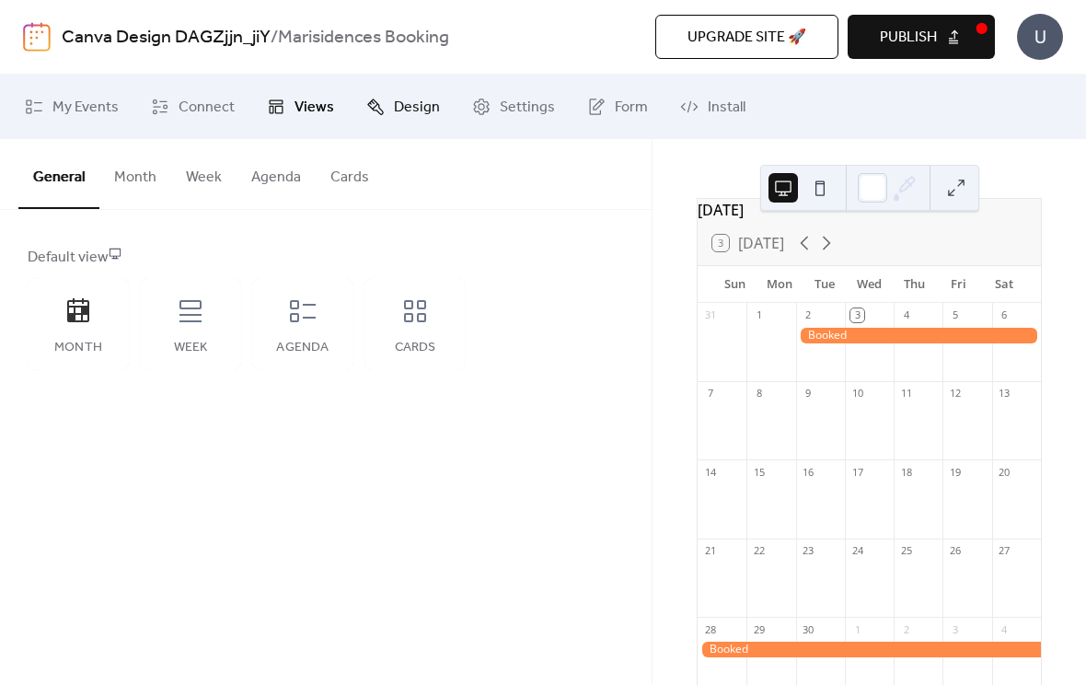
click at [409, 98] on span "Design" at bounding box center [417, 108] width 46 height 22
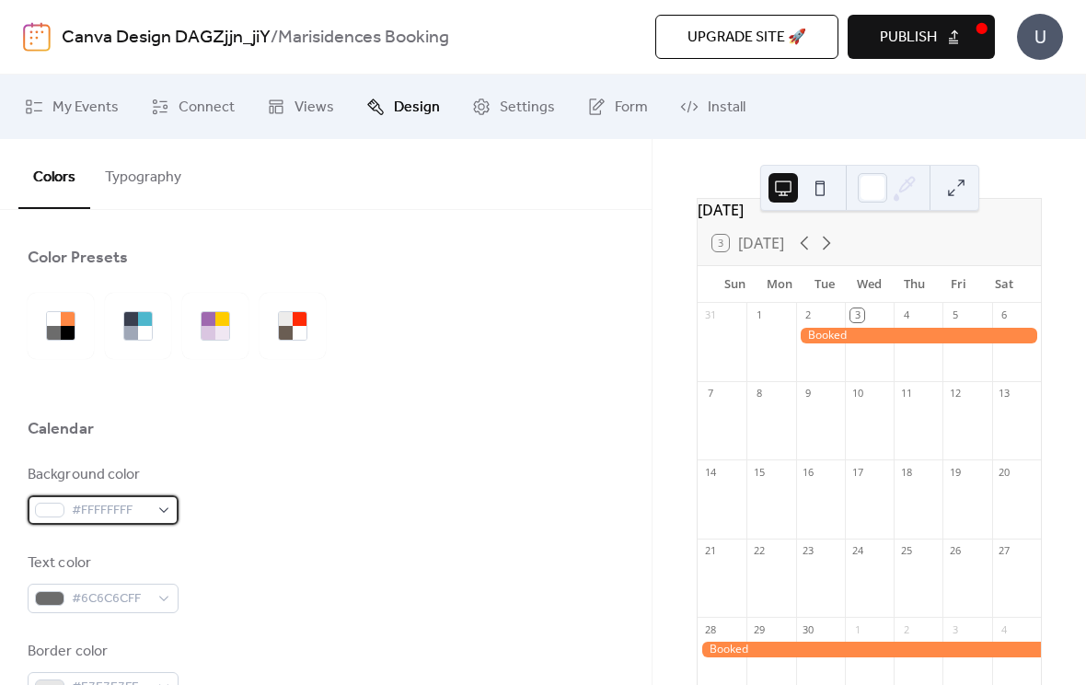
click at [167, 504] on div "#FFFFFFFF" at bounding box center [103, 509] width 151 height 29
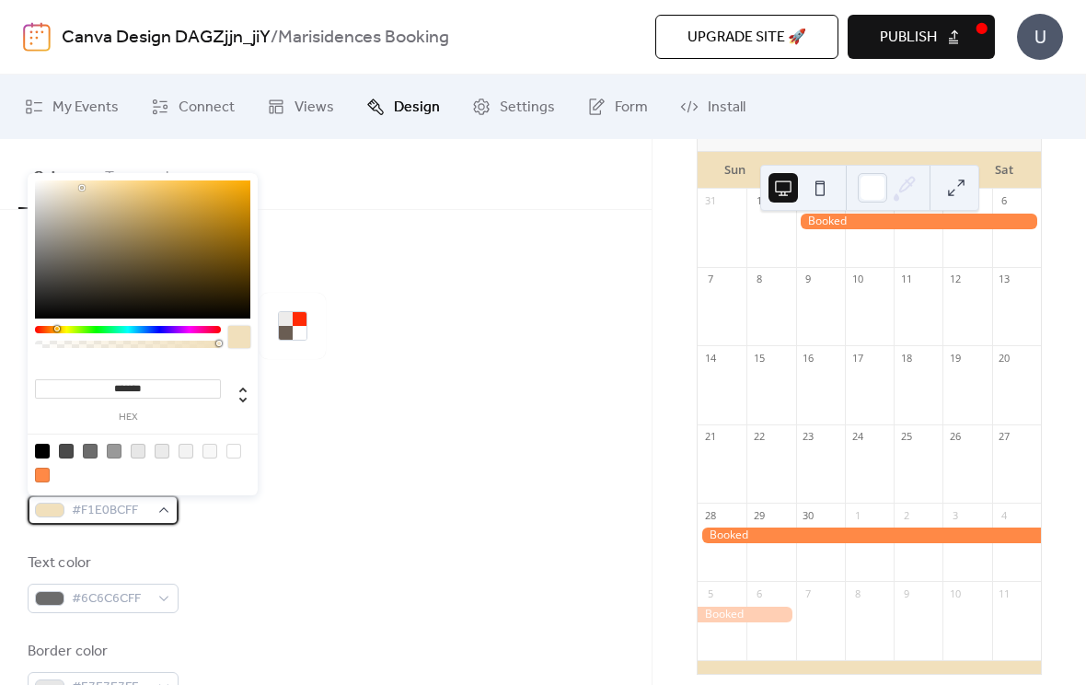
scroll to position [156, 0]
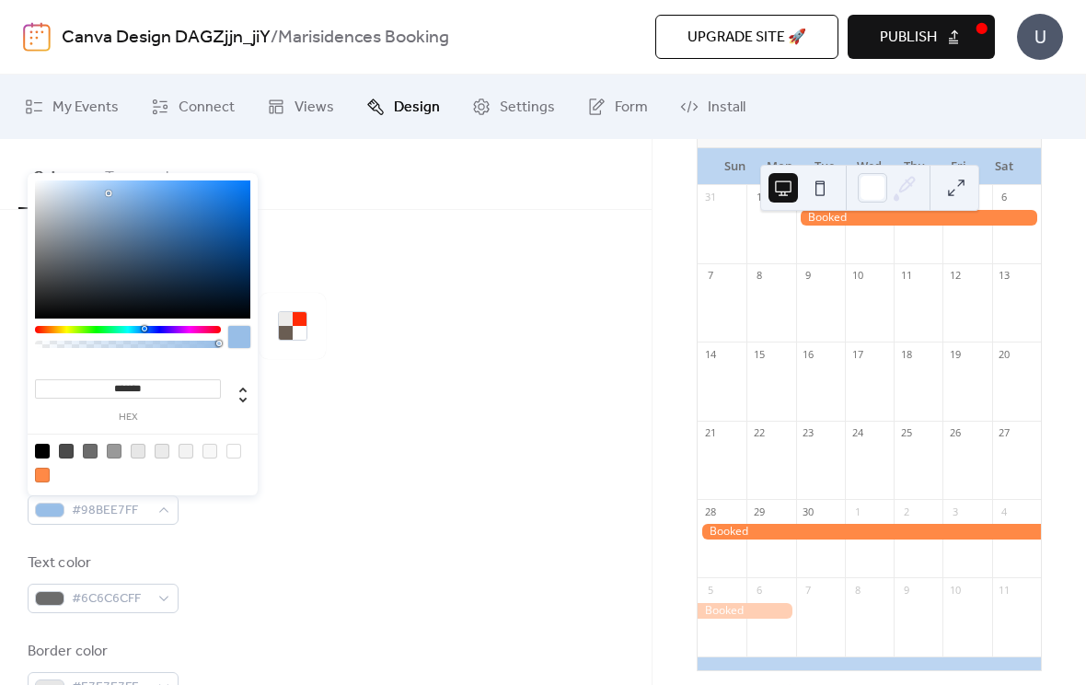
click at [87, 191] on div at bounding box center [142, 249] width 215 height 138
type input "*******"
click at [509, 457] on div at bounding box center [326, 456] width 596 height 15
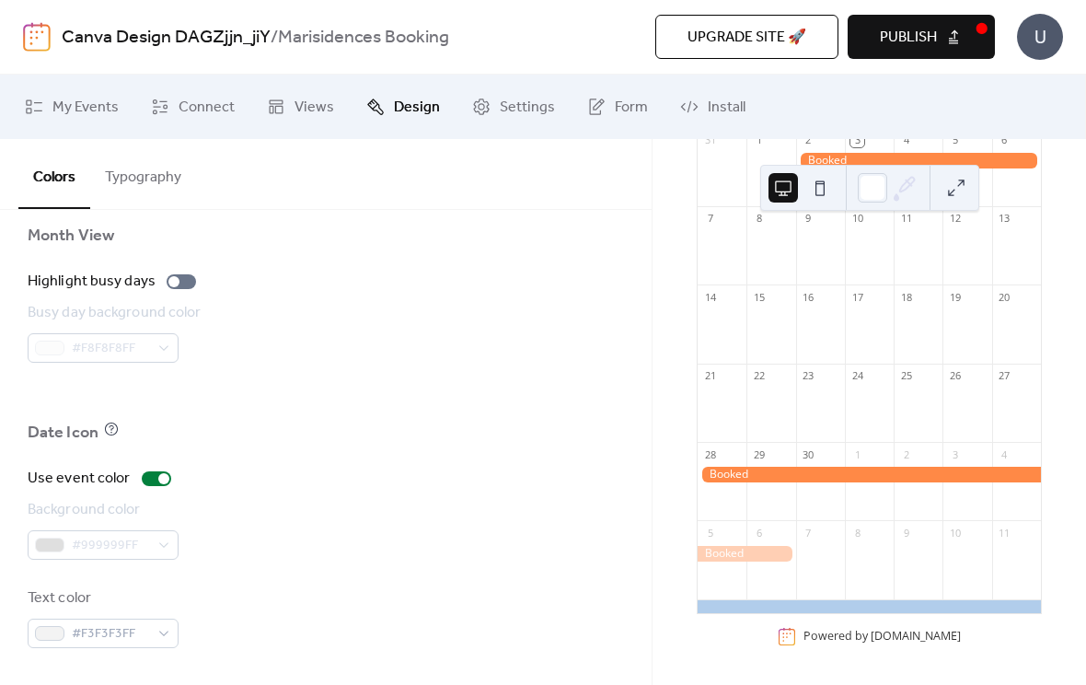
scroll to position [224, 0]
click at [502, 343] on div "Busy day background color #F8F8F8FF" at bounding box center [326, 332] width 596 height 61
click at [401, 98] on span "Design" at bounding box center [417, 108] width 46 height 22
click at [519, 97] on span "Settings" at bounding box center [527, 108] width 55 height 22
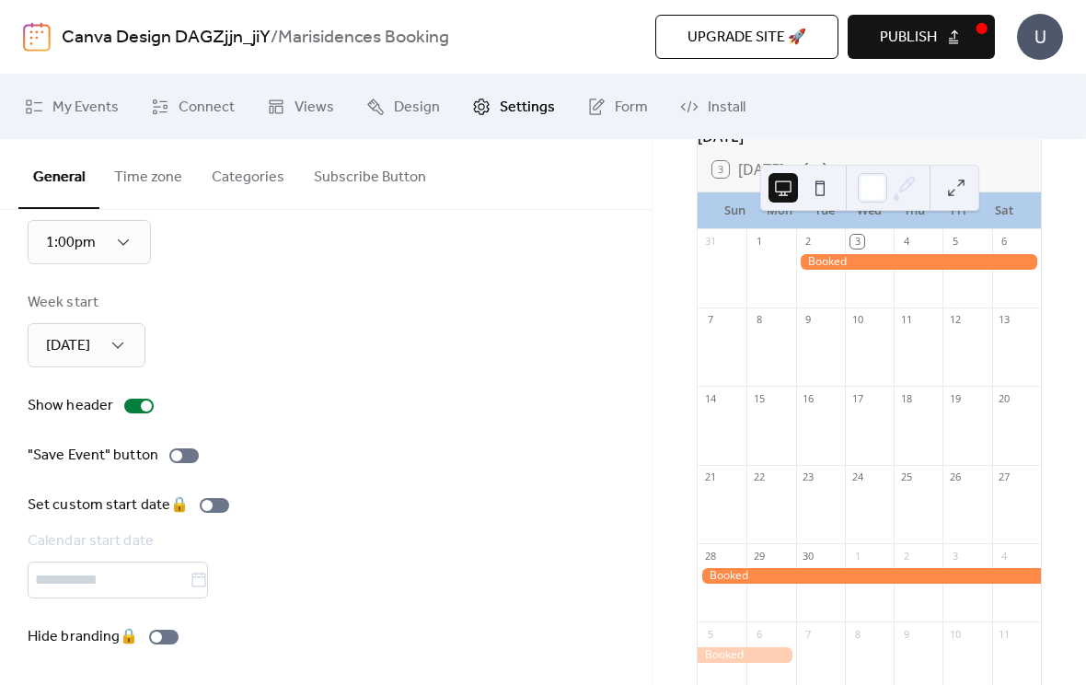
scroll to position [167, 0]
click at [154, 631] on div "Hide branding 🔒" at bounding box center [107, 637] width 158 height 22
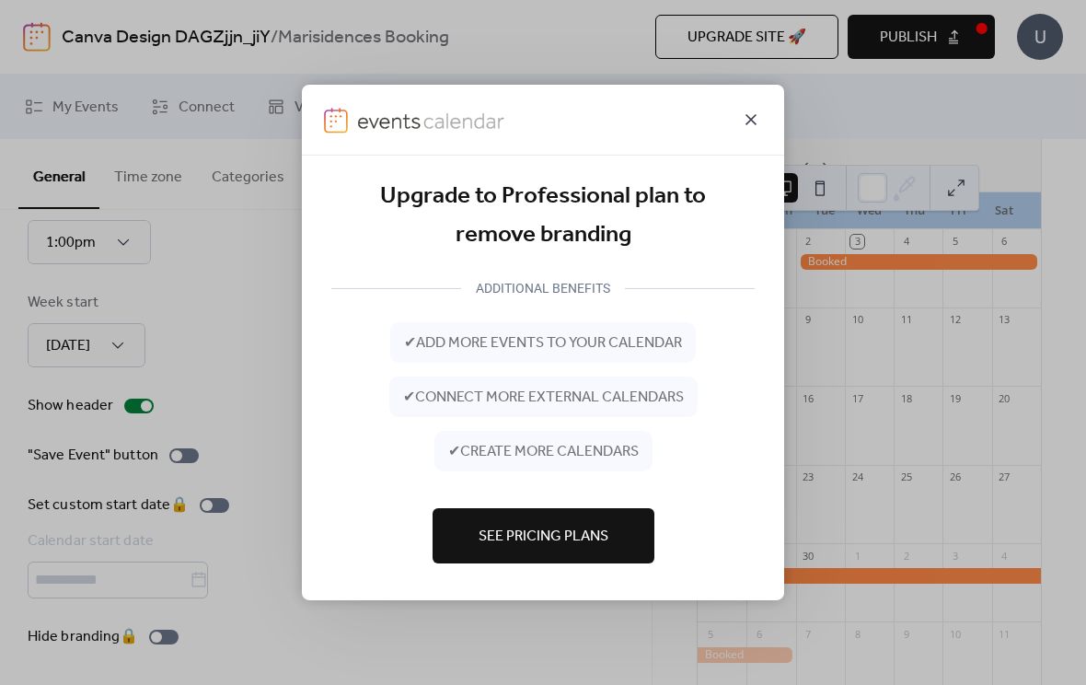
click at [756, 124] on icon at bounding box center [751, 120] width 22 height 22
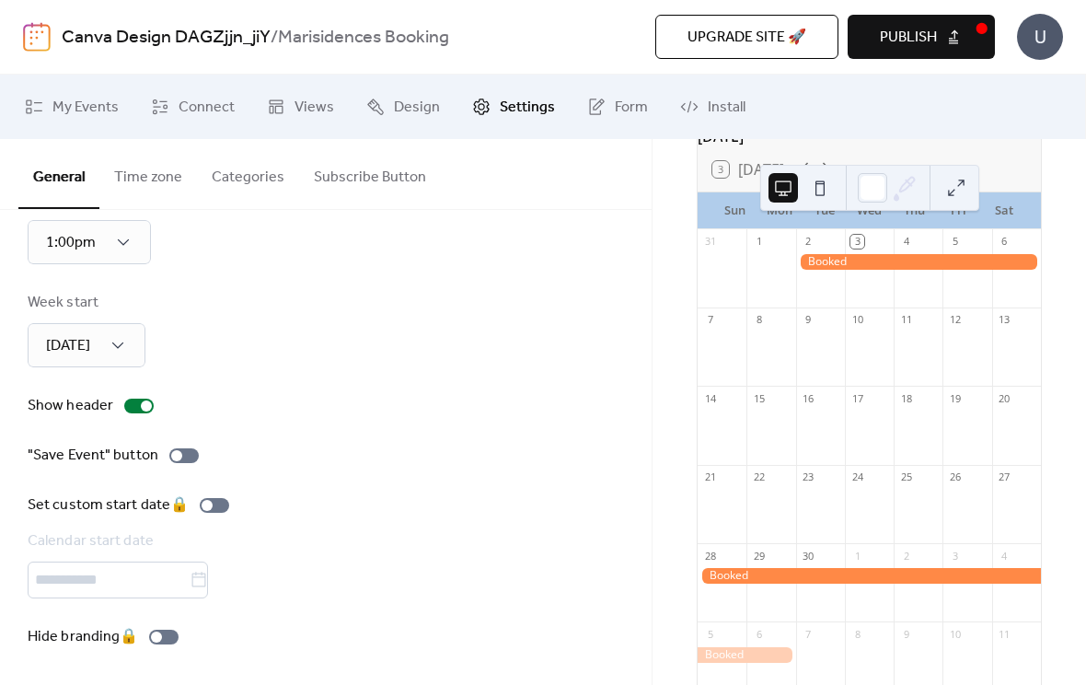
click at [358, 173] on button "Subscribe Button" at bounding box center [370, 173] width 142 height 68
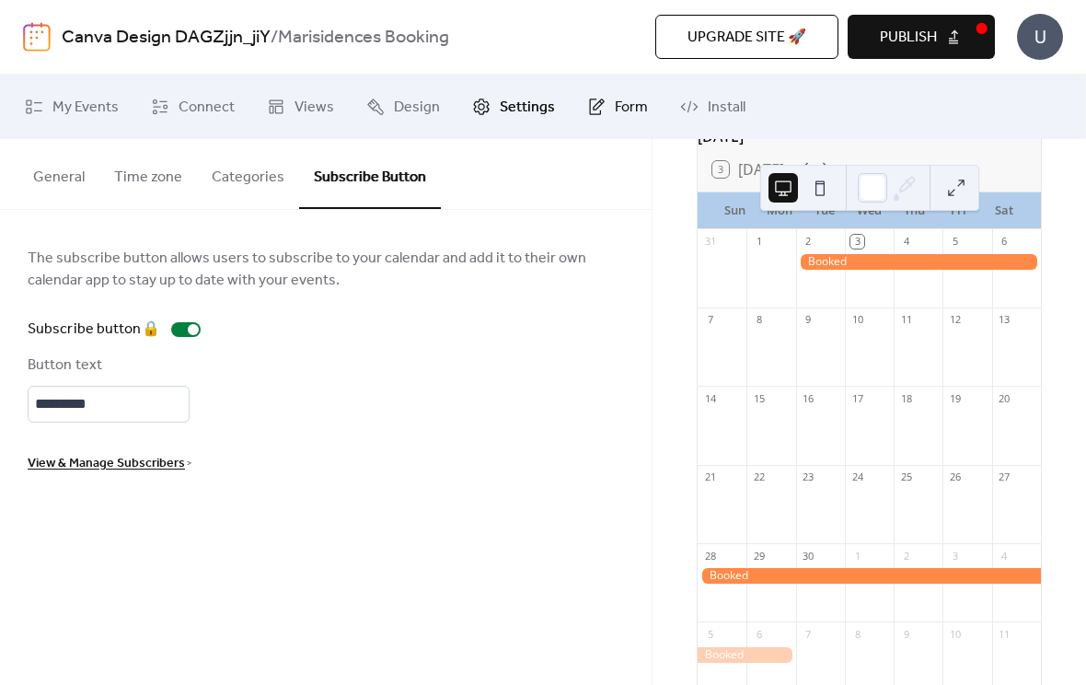
click at [606, 103] on link "Form" at bounding box center [617, 107] width 88 height 50
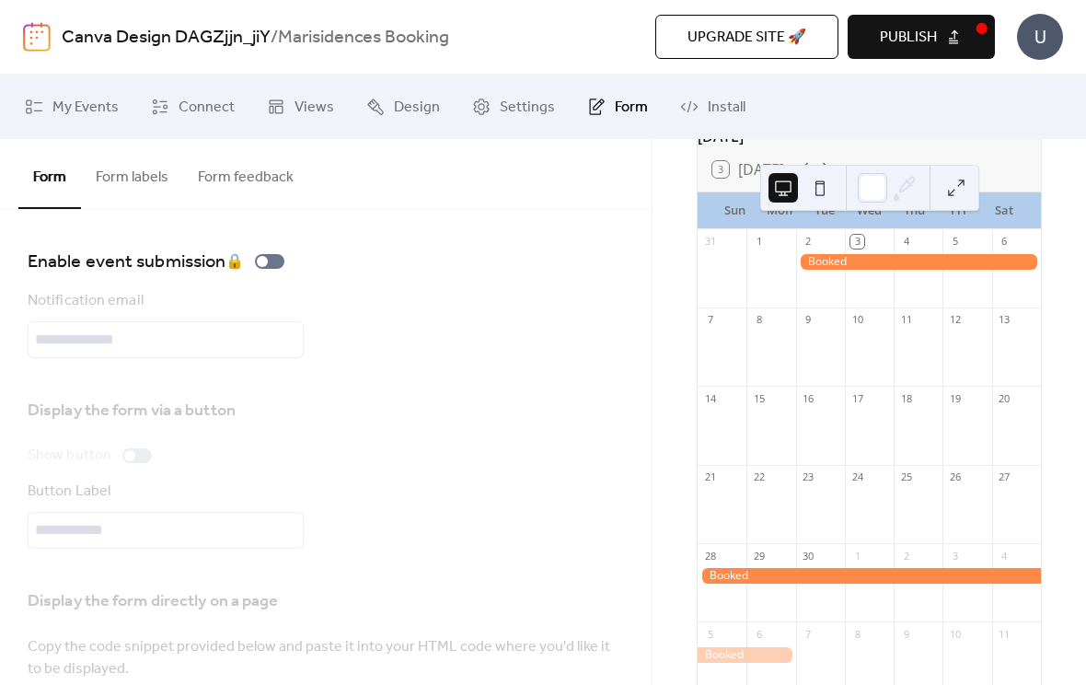
click at [936, 44] on span "Publish" at bounding box center [908, 38] width 57 height 22
